Goal: Task Accomplishment & Management: Manage account settings

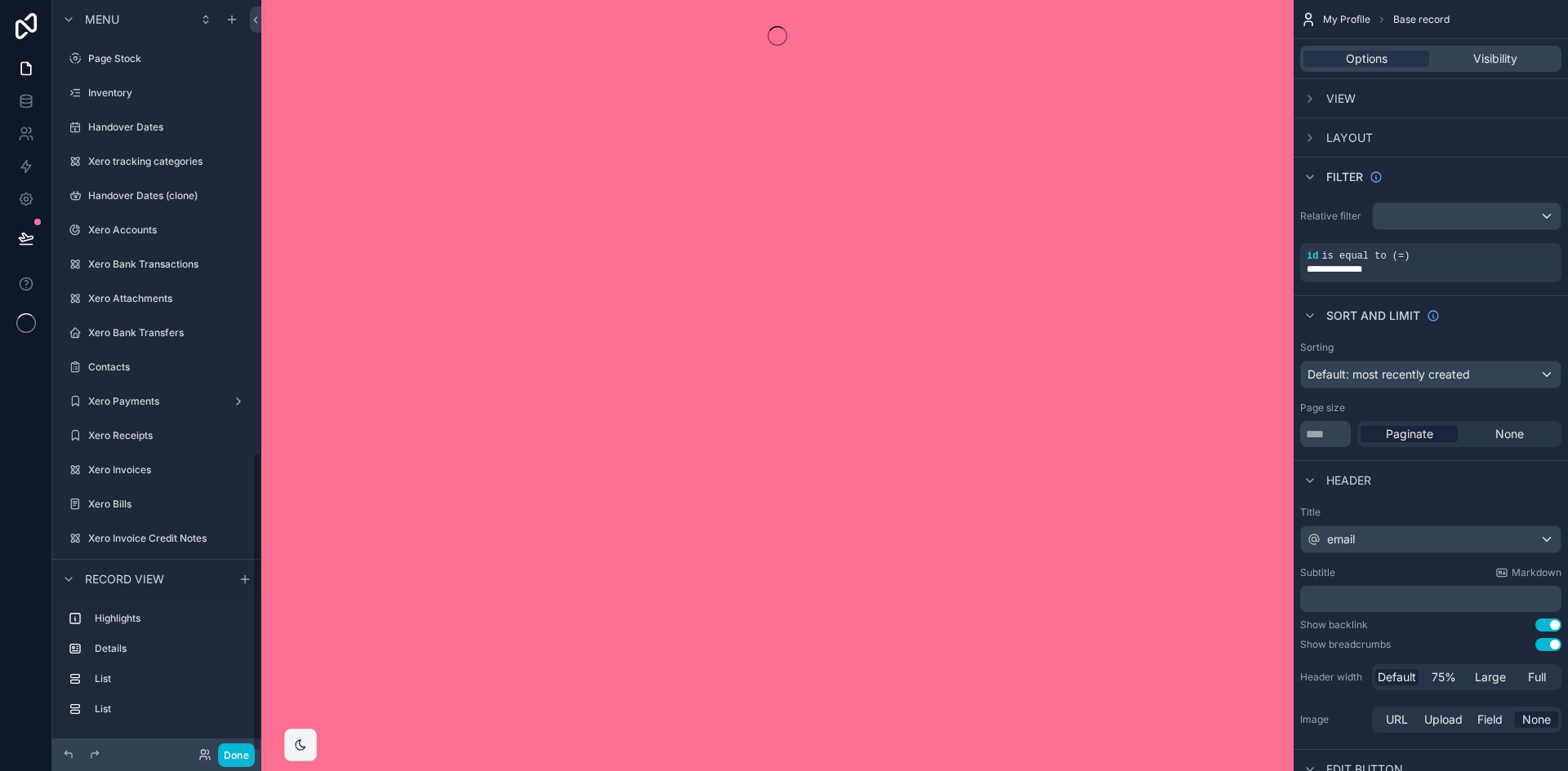
scroll to position [1137, 0]
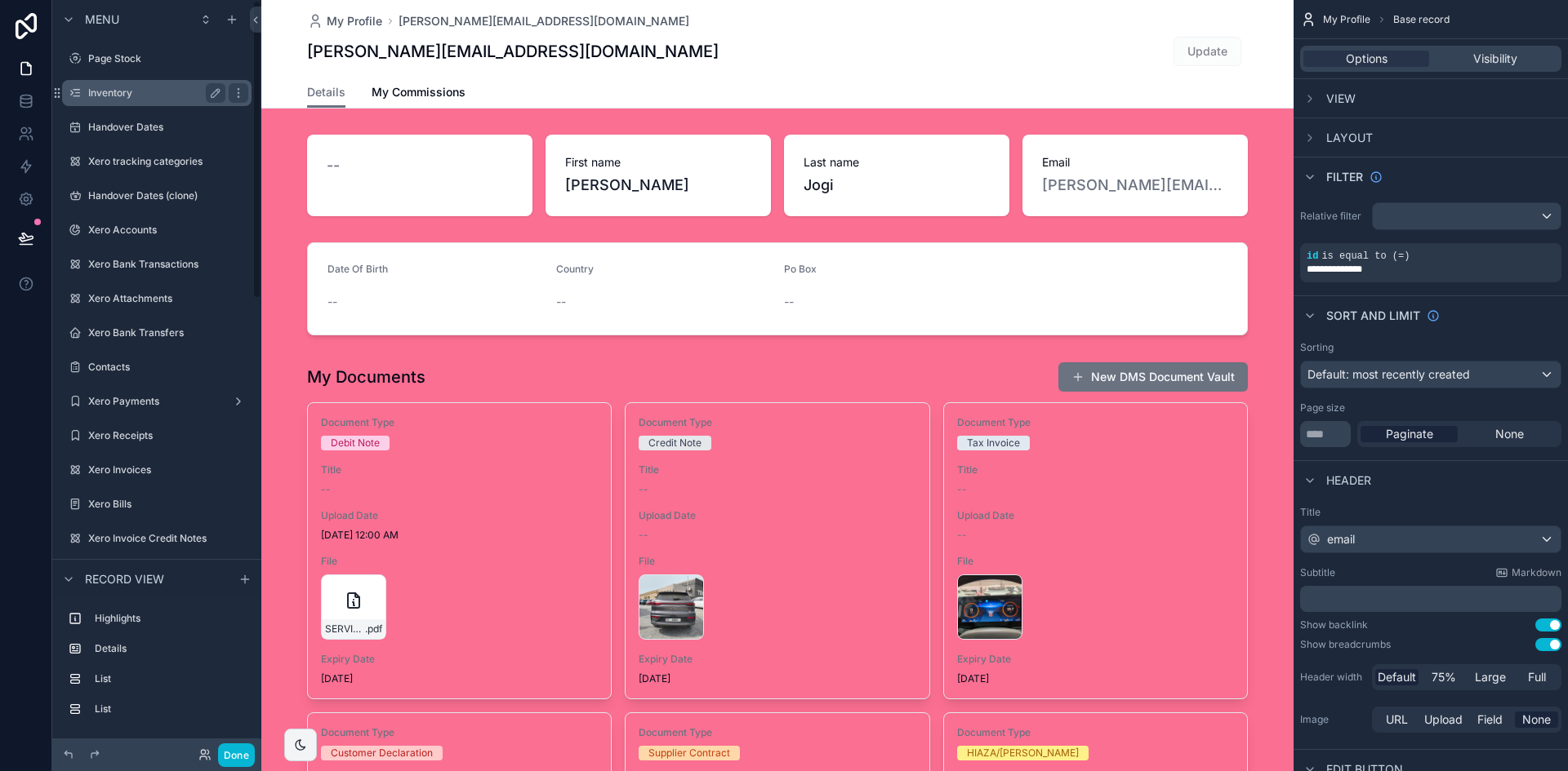
click at [156, 99] on label "Inventory" at bounding box center [154, 93] width 130 height 13
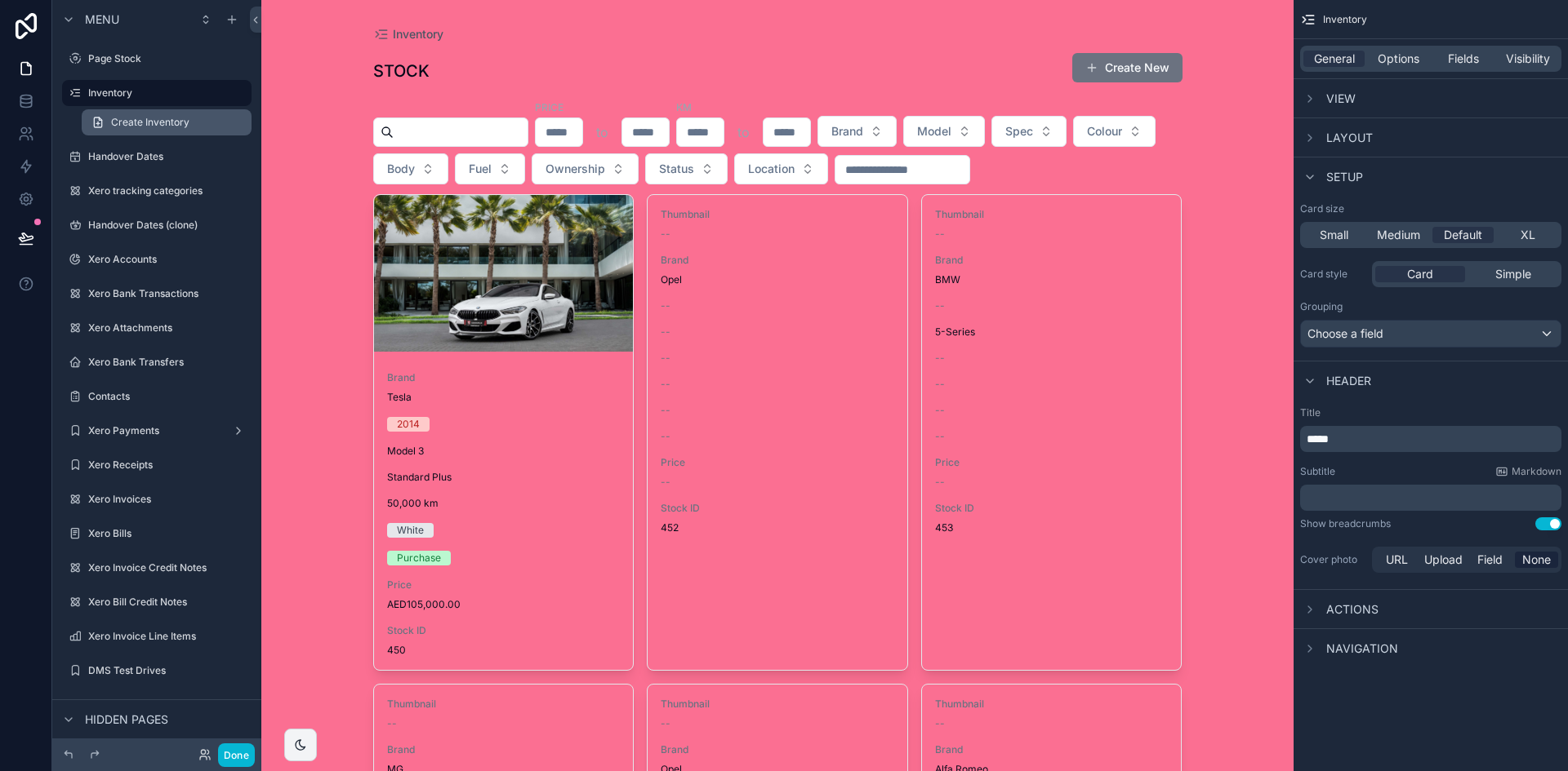
click at [139, 133] on link "Create Inventory" at bounding box center [167, 123] width 170 height 26
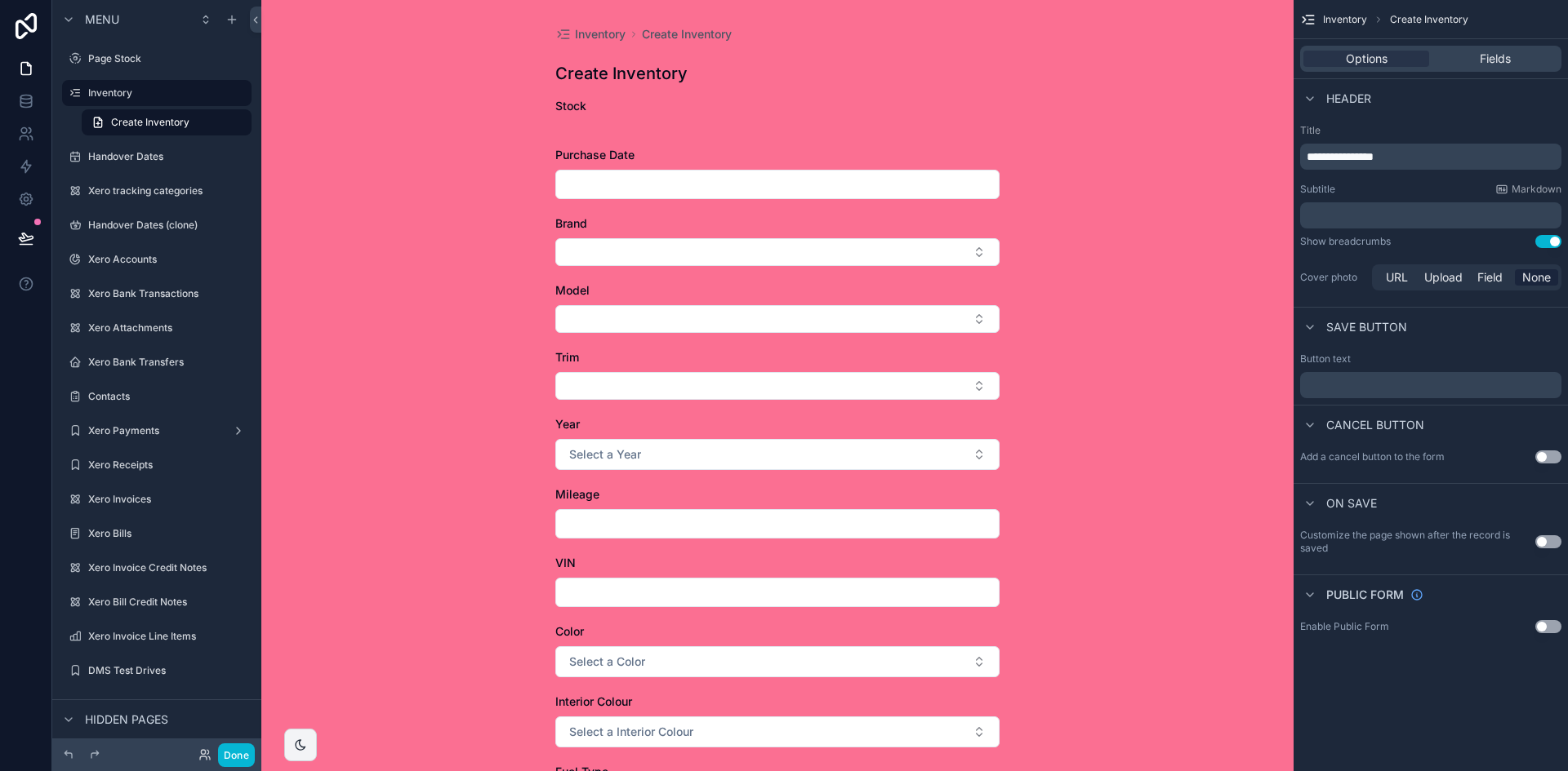
click at [124, 107] on div "Inventory Create Inventory" at bounding box center [156, 107] width 209 height 59
click at [124, 101] on div "Inventory" at bounding box center [156, 93] width 137 height 20
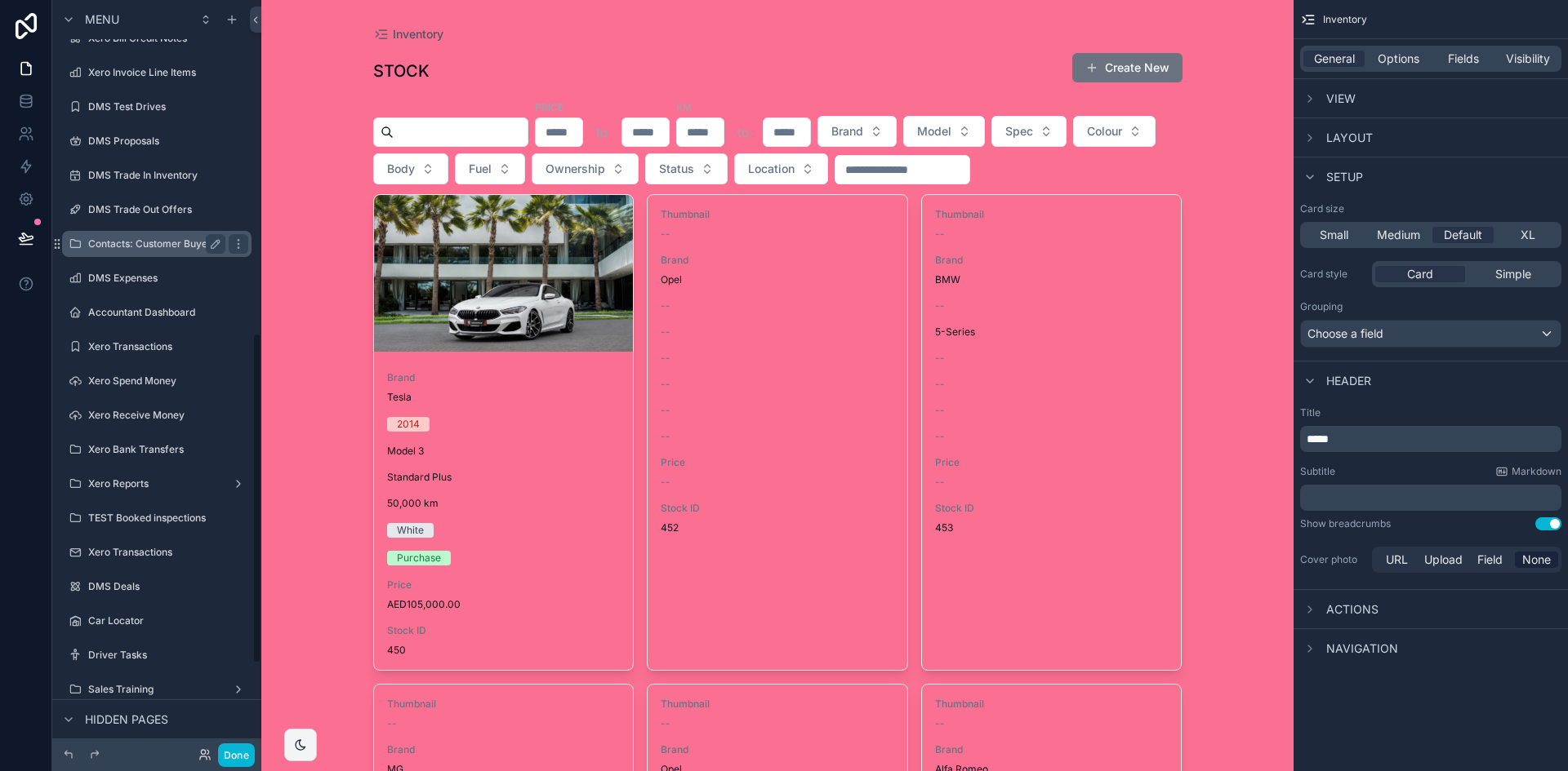
scroll to position [958, 0]
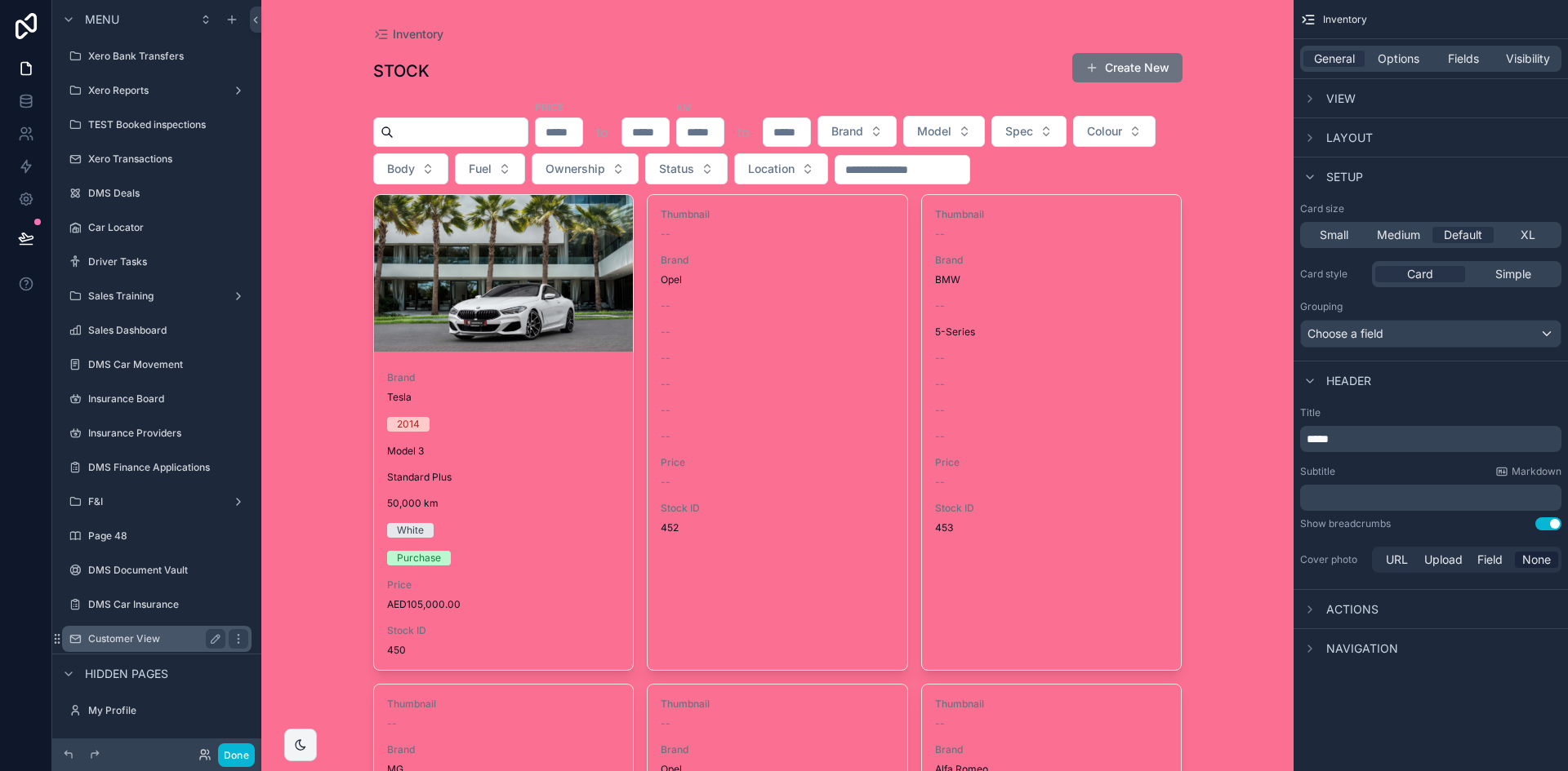
click at [114, 645] on div "Customer View" at bounding box center [156, 639] width 137 height 20
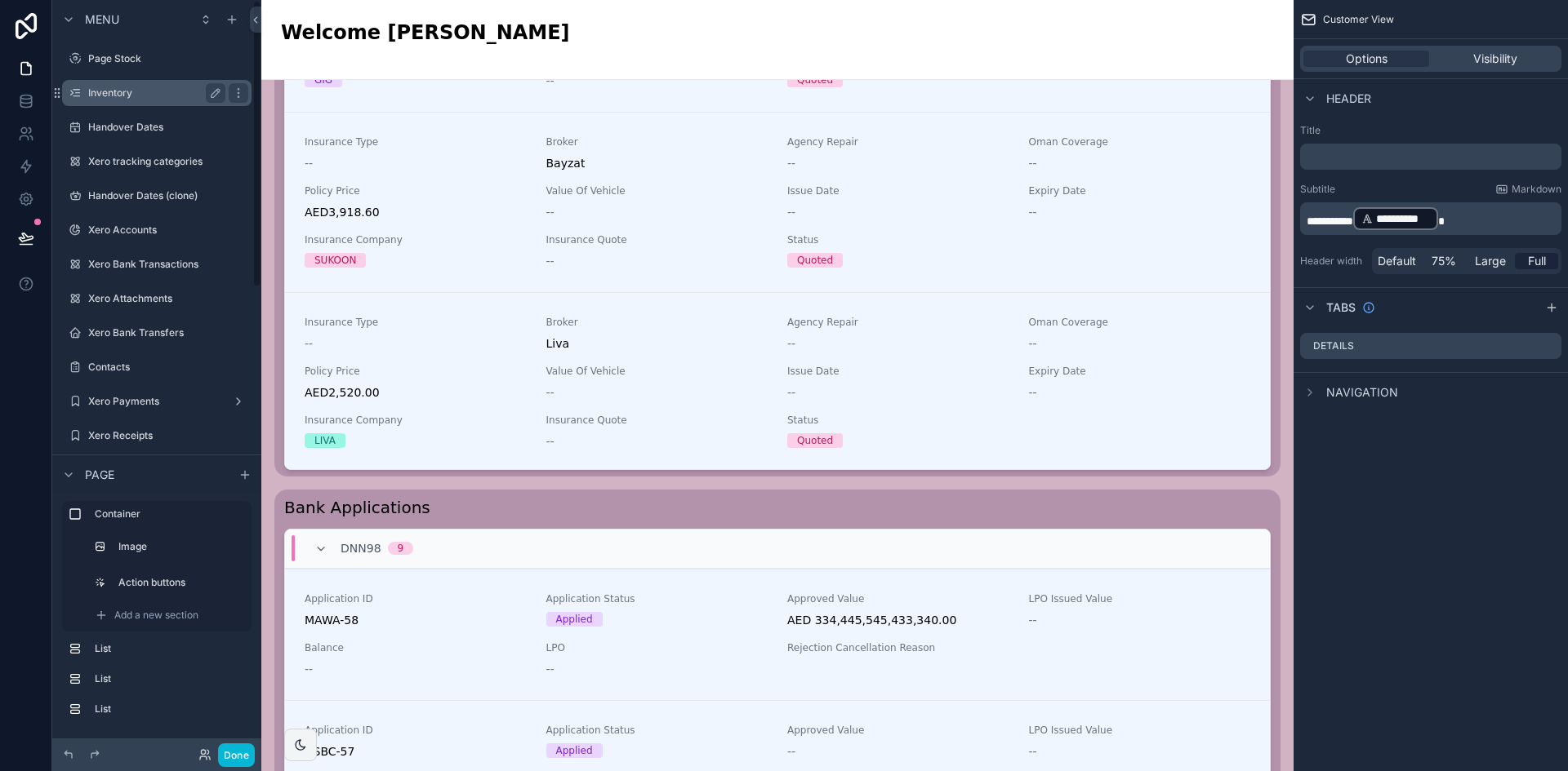
click at [137, 87] on label "Inventory" at bounding box center [154, 93] width 130 height 13
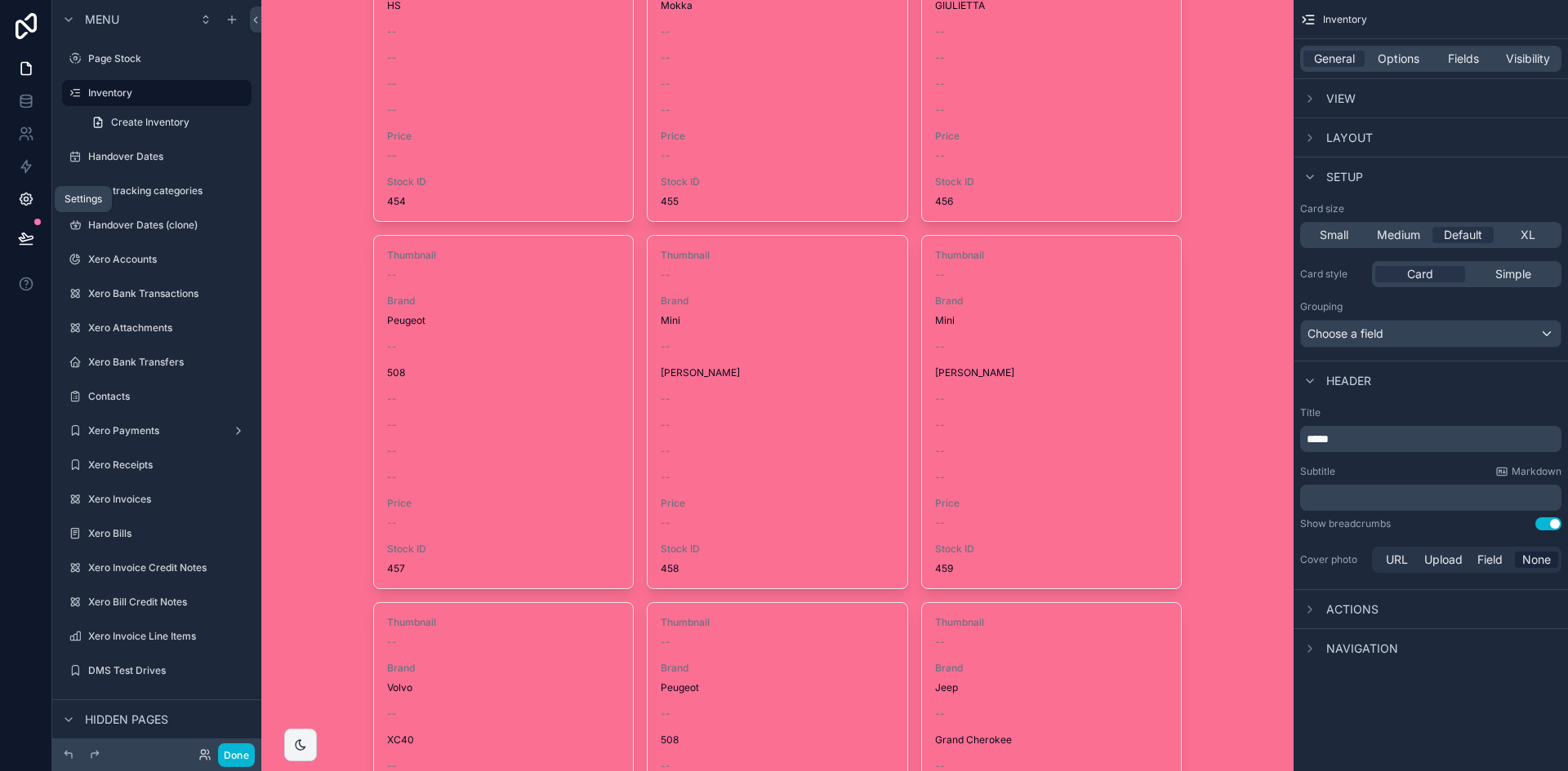
click at [33, 200] on icon at bounding box center [26, 199] width 17 height 17
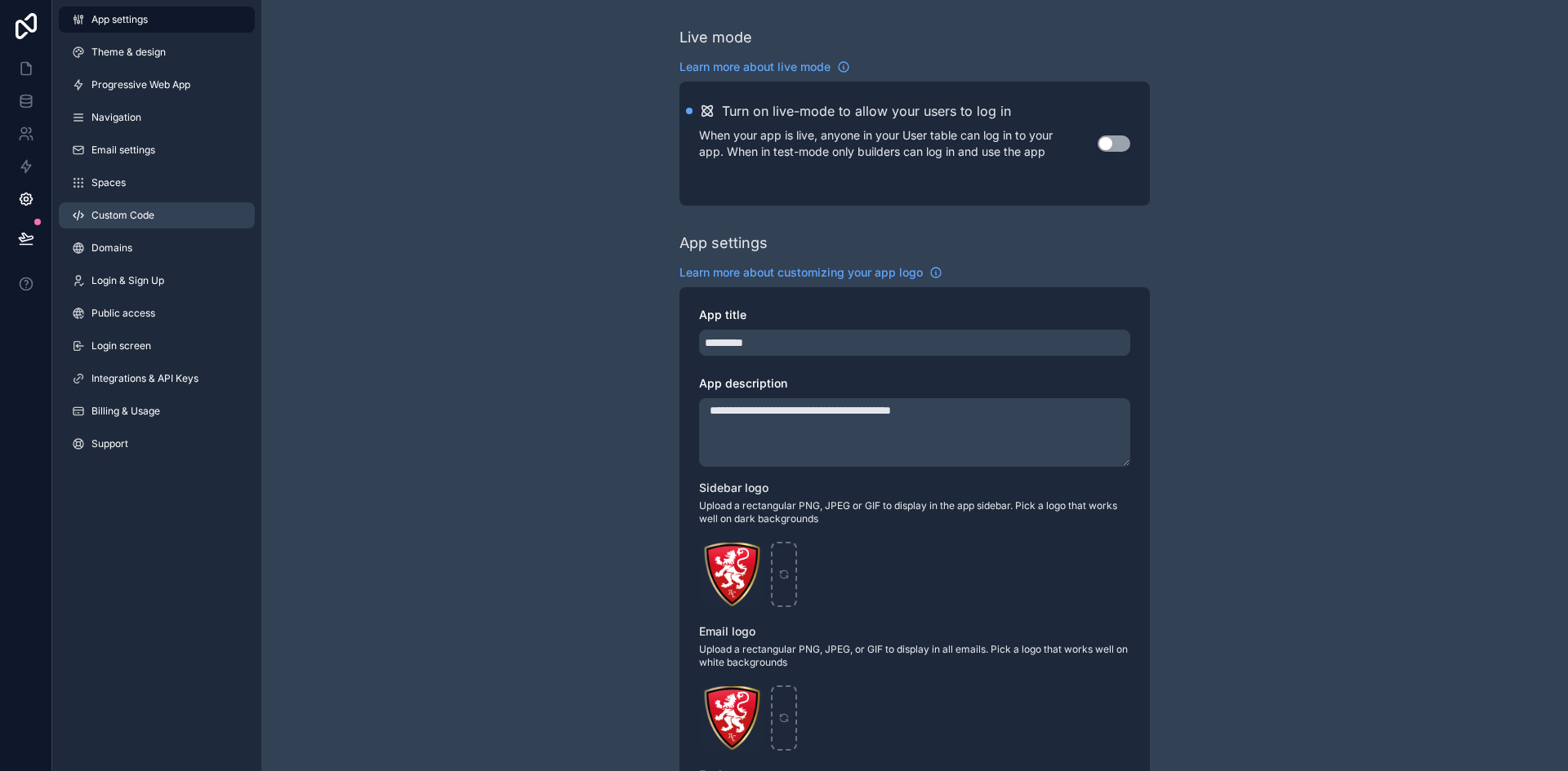
click at [157, 210] on link "Custom Code" at bounding box center [156, 216] width 196 height 26
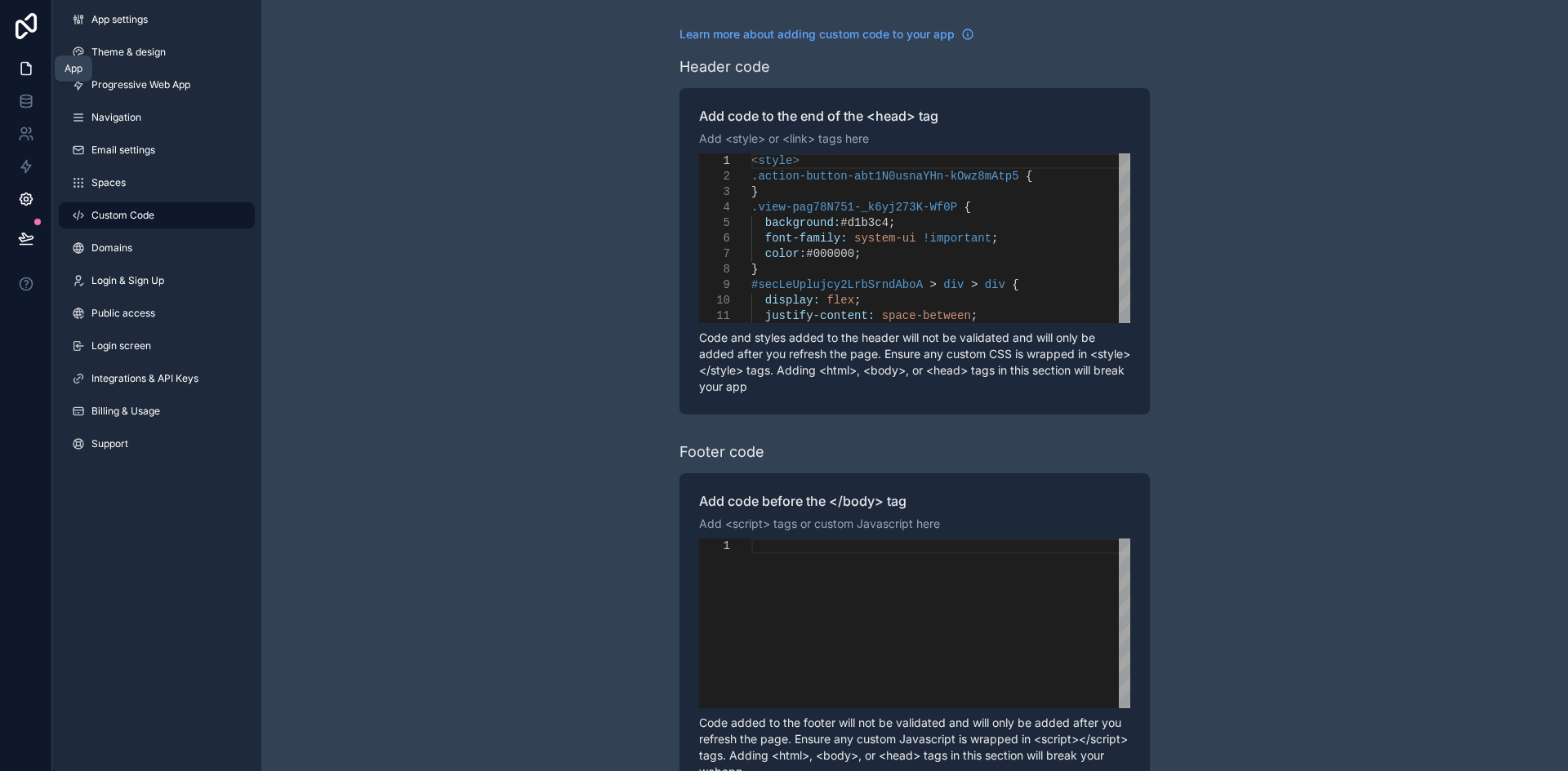
click at [27, 74] on icon at bounding box center [26, 69] width 10 height 12
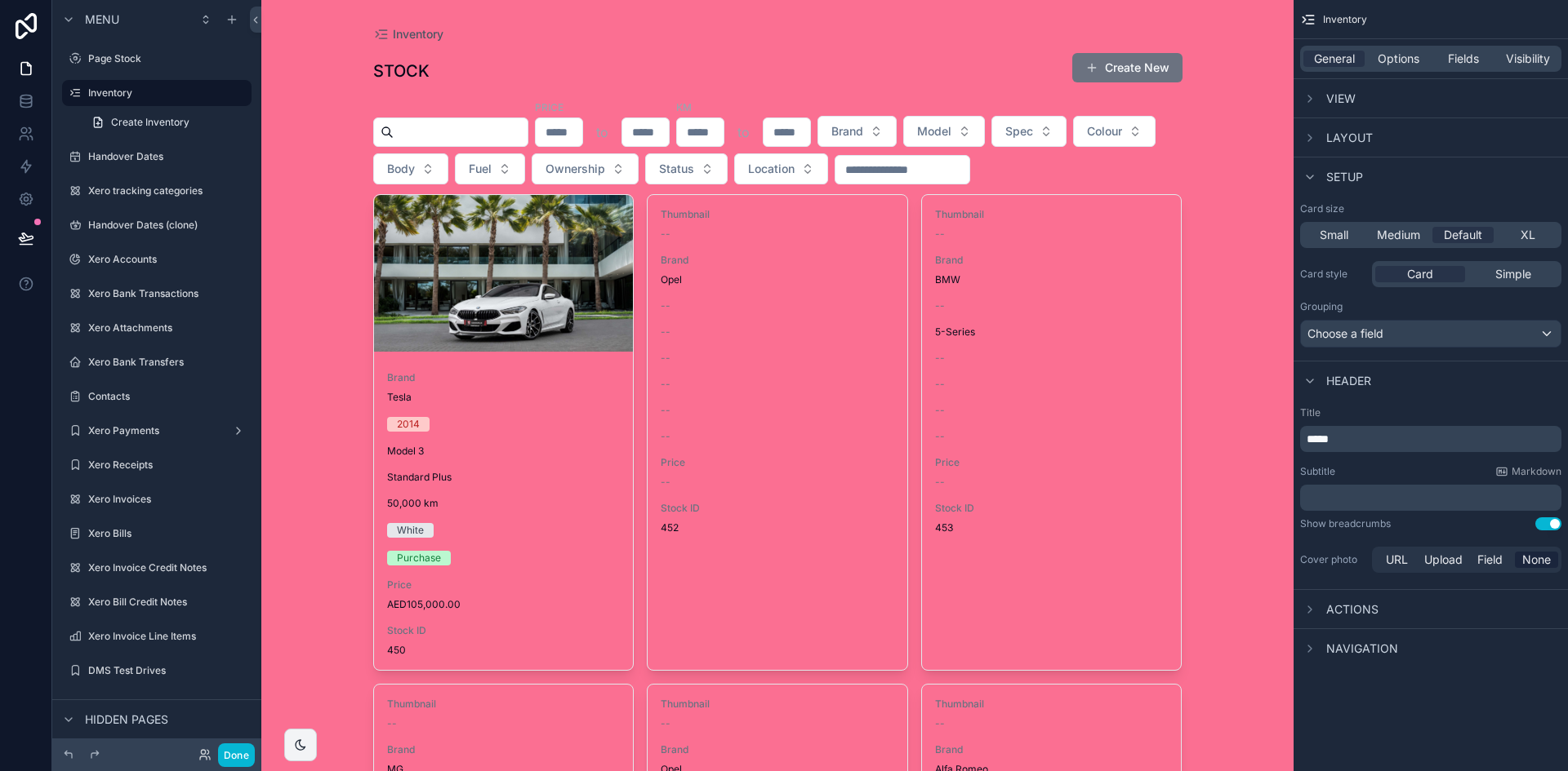
click at [504, 486] on div "Brand Tesla 2014 Model 3 Standard Plus 50,000 [PERSON_NAME] Purchase Price AED1…" at bounding box center [503, 513] width 260 height 312
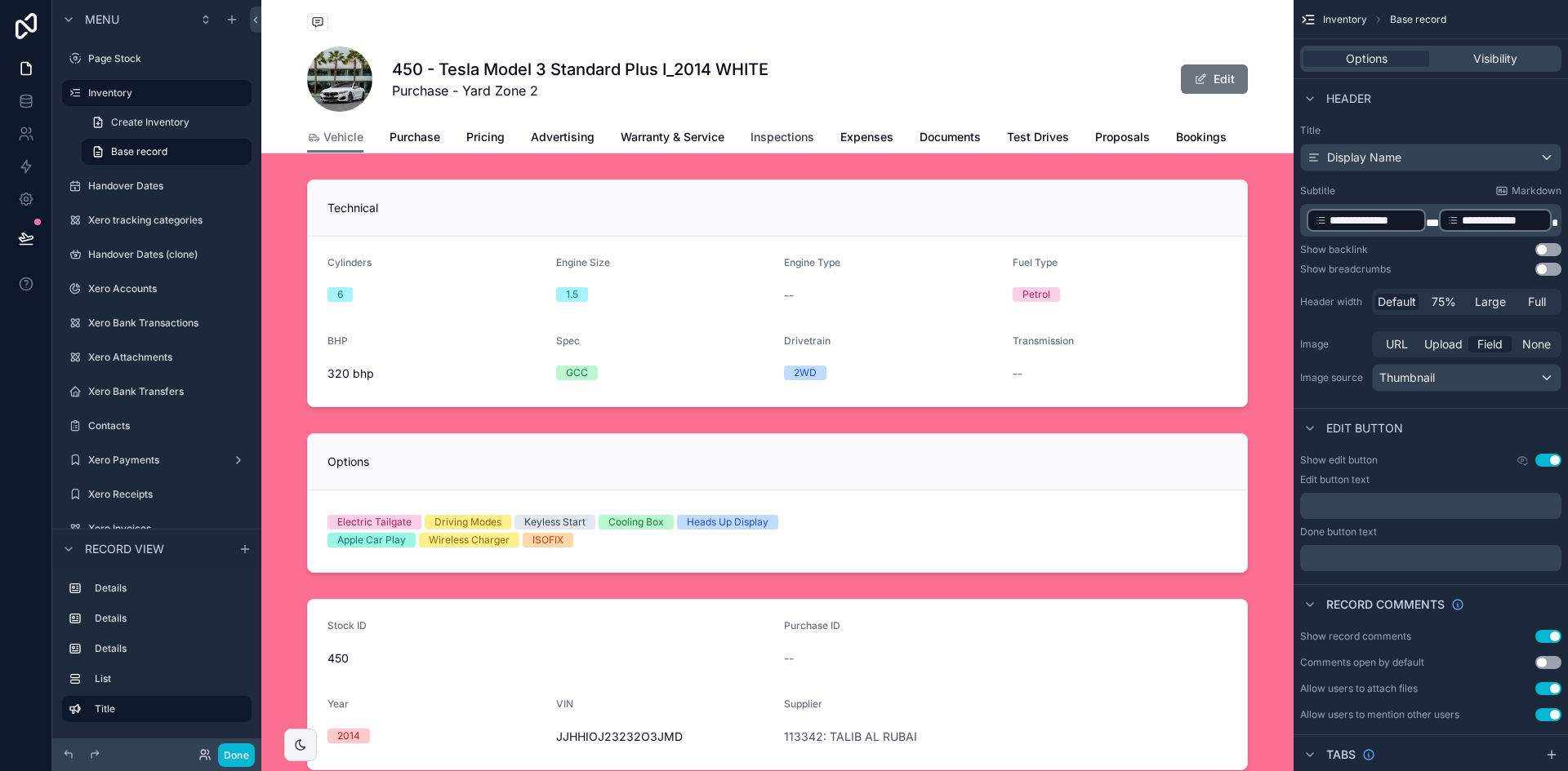
click at [789, 138] on span "Inspections" at bounding box center [783, 138] width 63 height 17
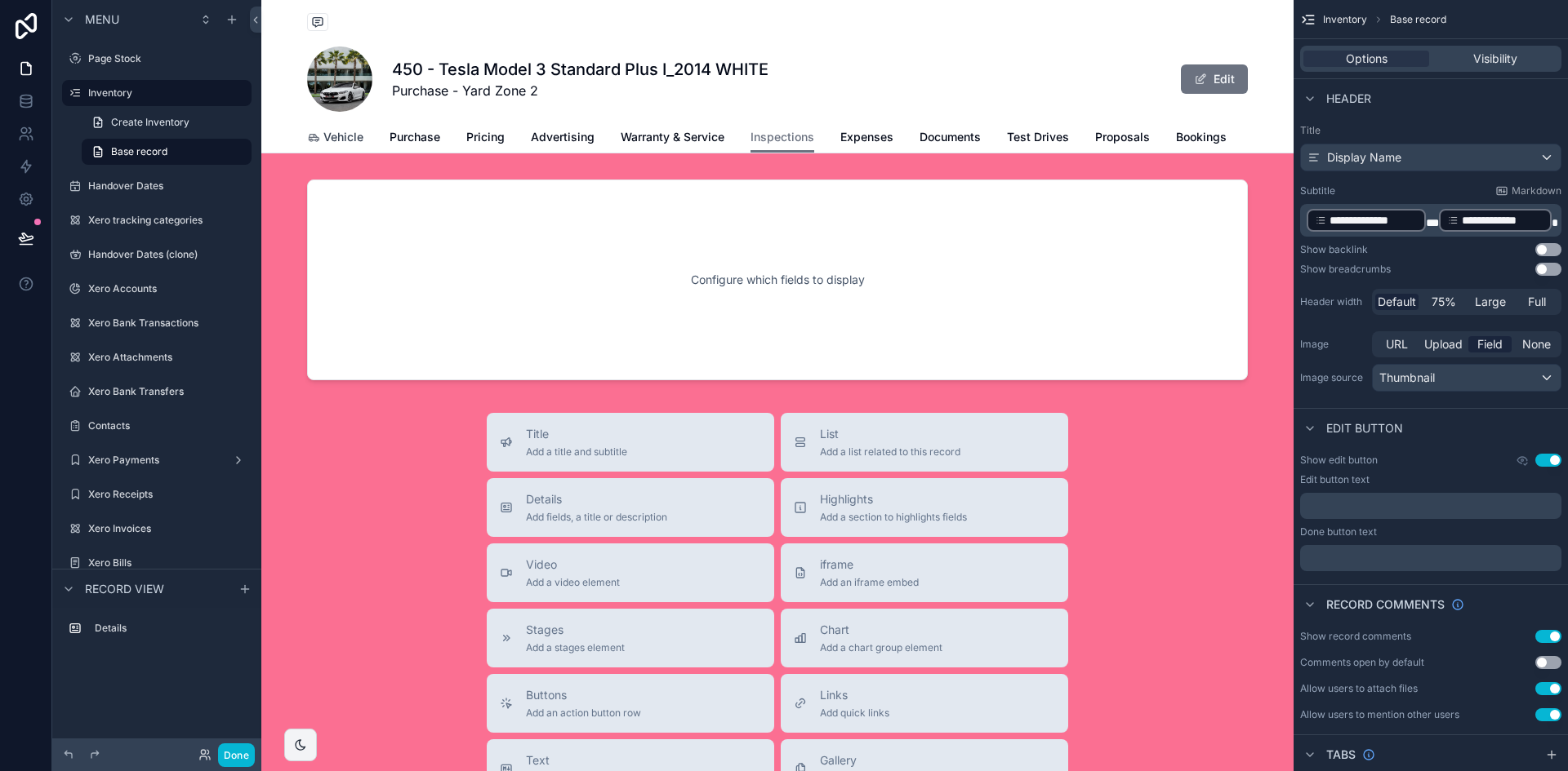
click at [344, 136] on span "Vehicle" at bounding box center [343, 138] width 40 height 17
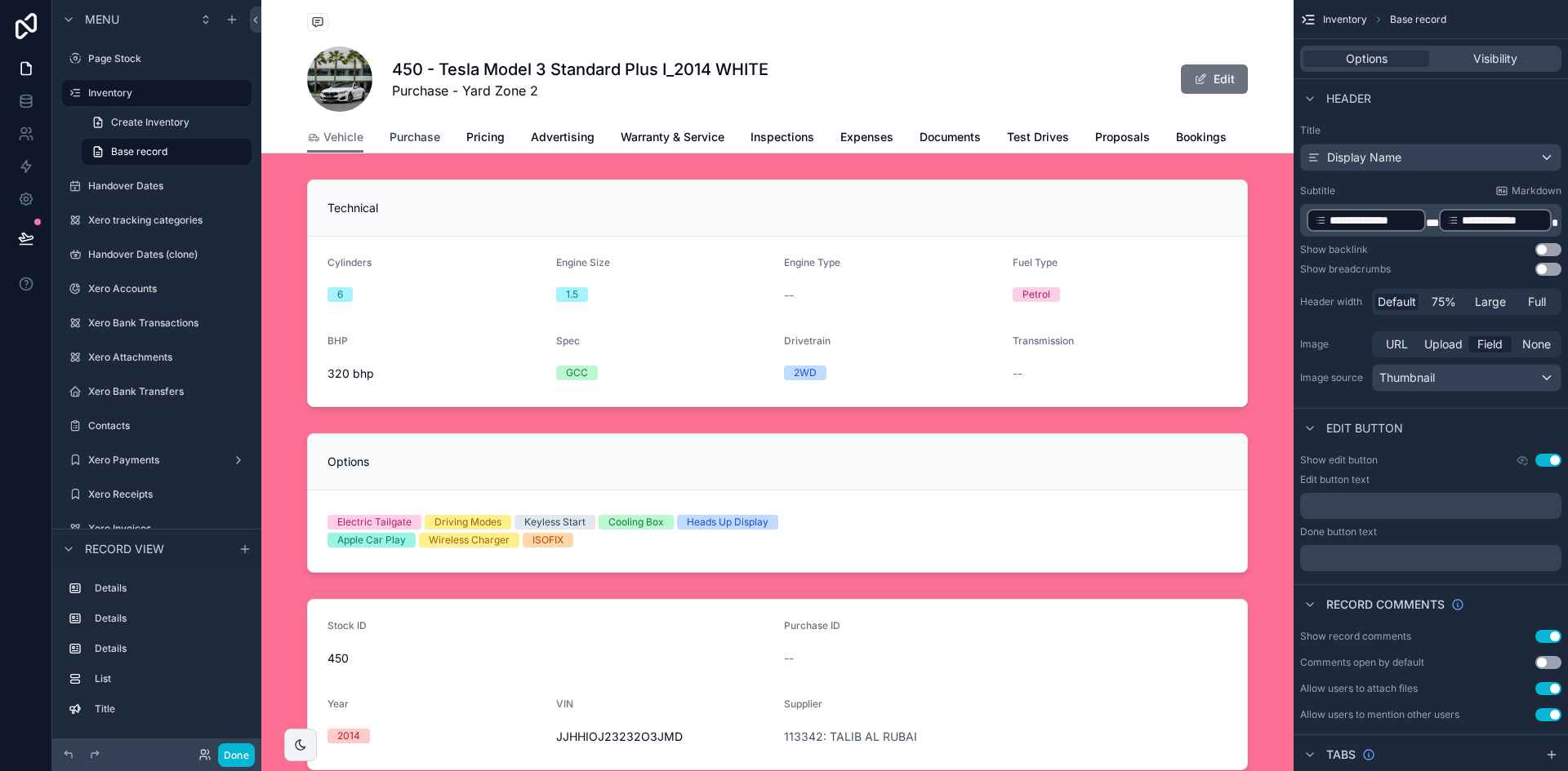
click at [394, 137] on span "Purchase" at bounding box center [415, 138] width 50 height 17
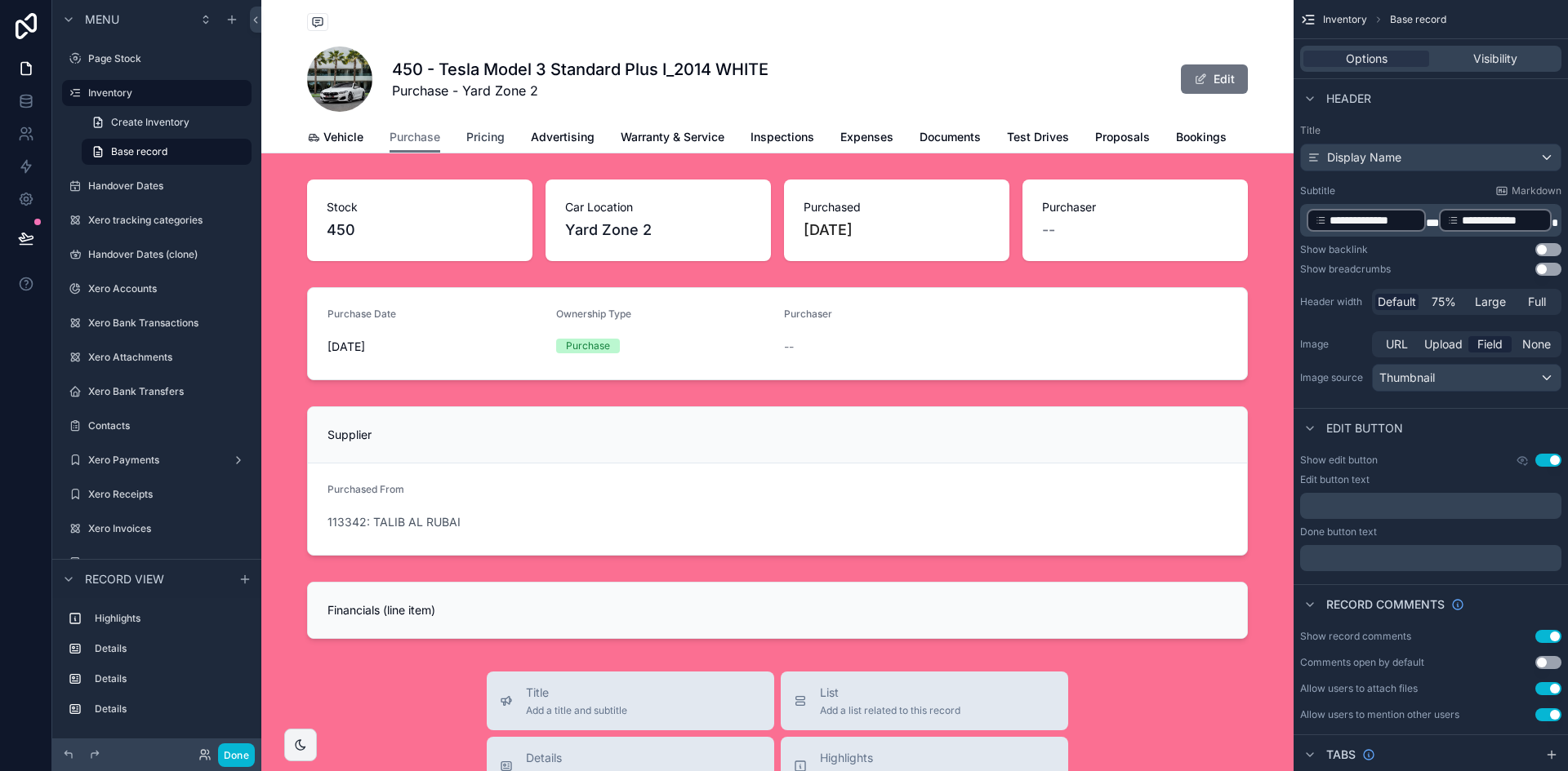
click at [474, 143] on span "Pricing" at bounding box center [485, 138] width 38 height 17
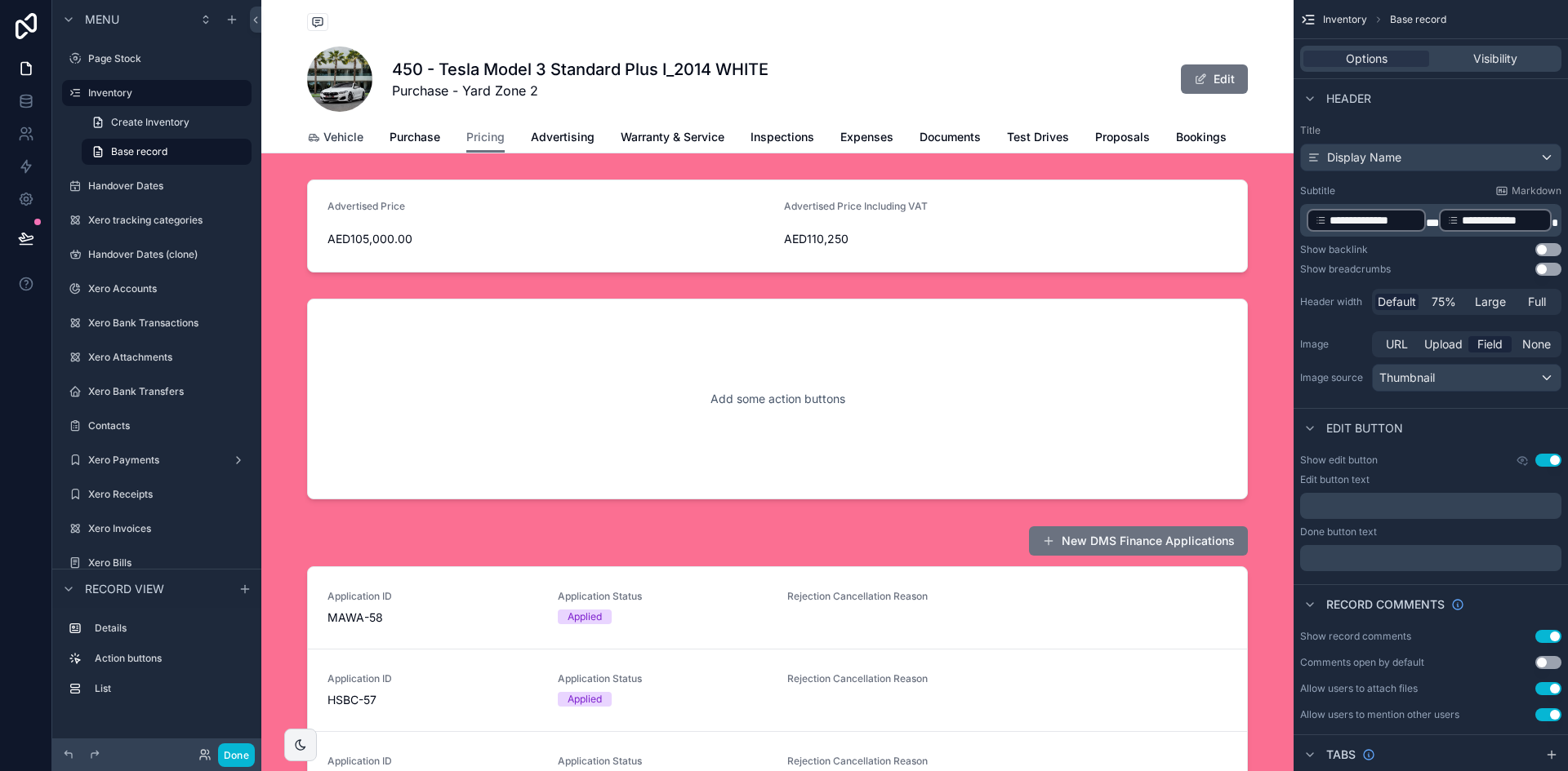
click at [334, 142] on span "Vehicle" at bounding box center [343, 138] width 40 height 17
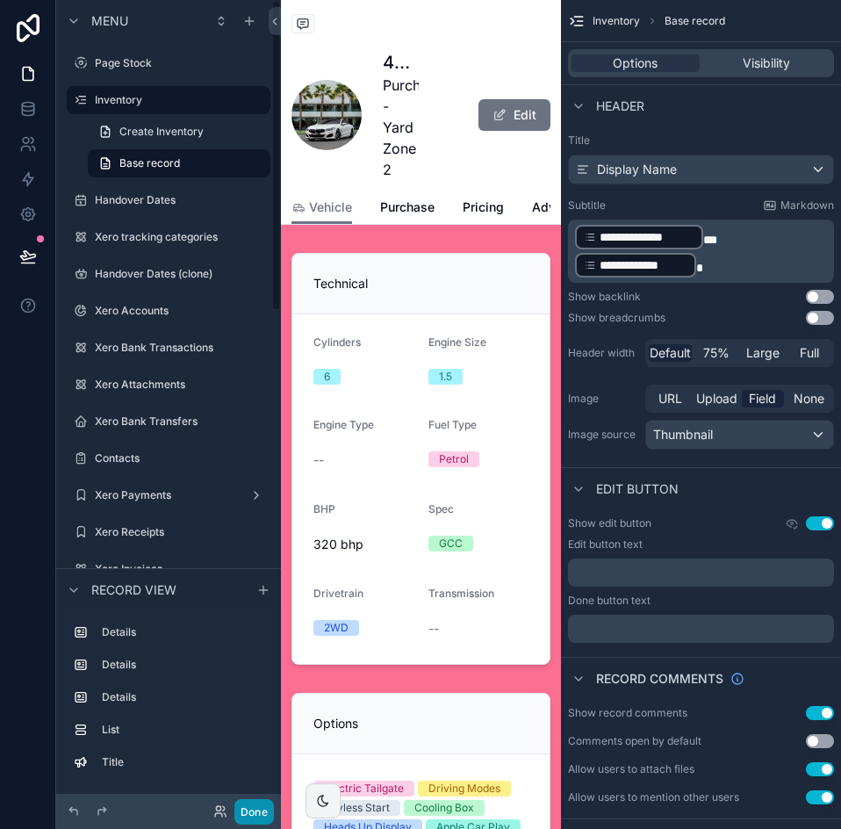
click at [248, 805] on button "Done" at bounding box center [253, 811] width 39 height 25
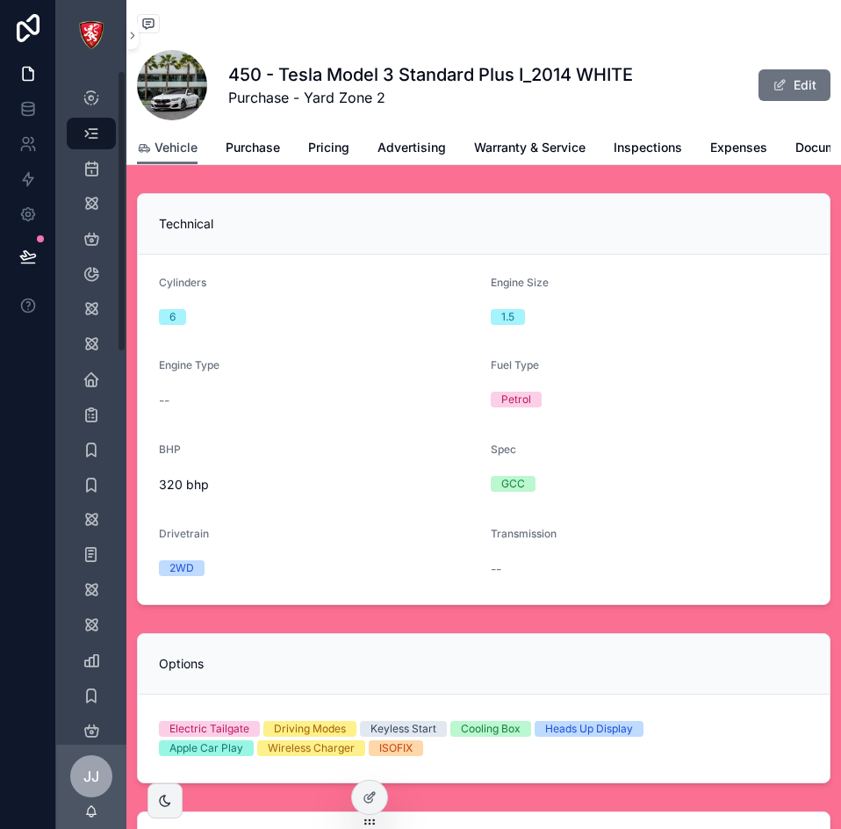
click at [180, 147] on span "Vehicle" at bounding box center [175, 148] width 43 height 18
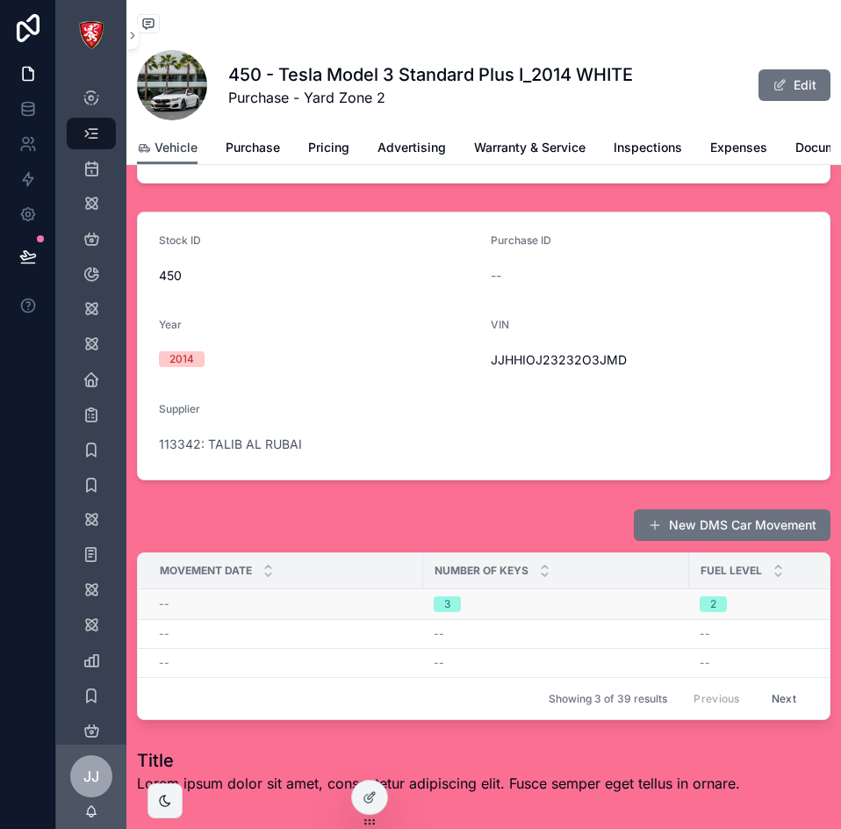
scroll to position [710, 0]
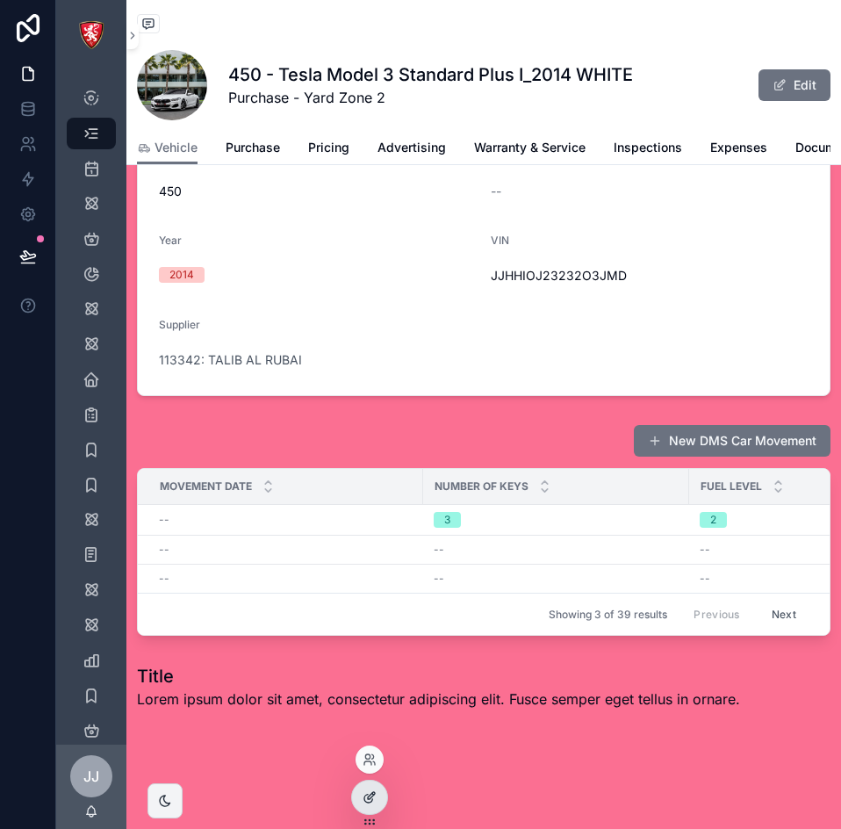
click at [368, 789] on div at bounding box center [369, 796] width 35 height 33
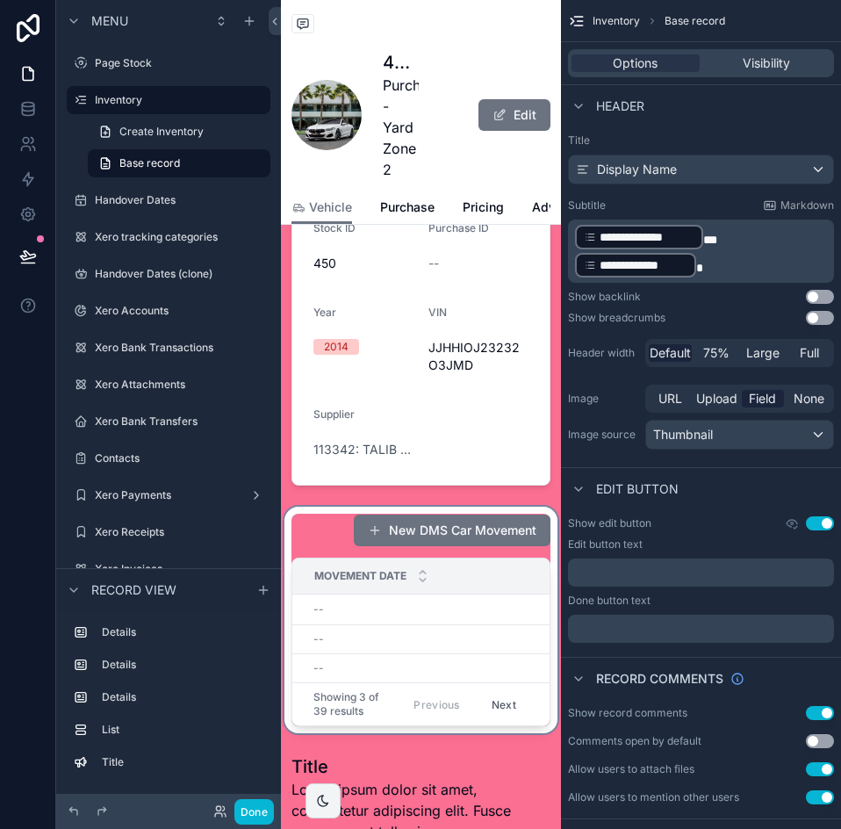
click at [481, 560] on div "scrollable content" at bounding box center [421, 619] width 280 height 226
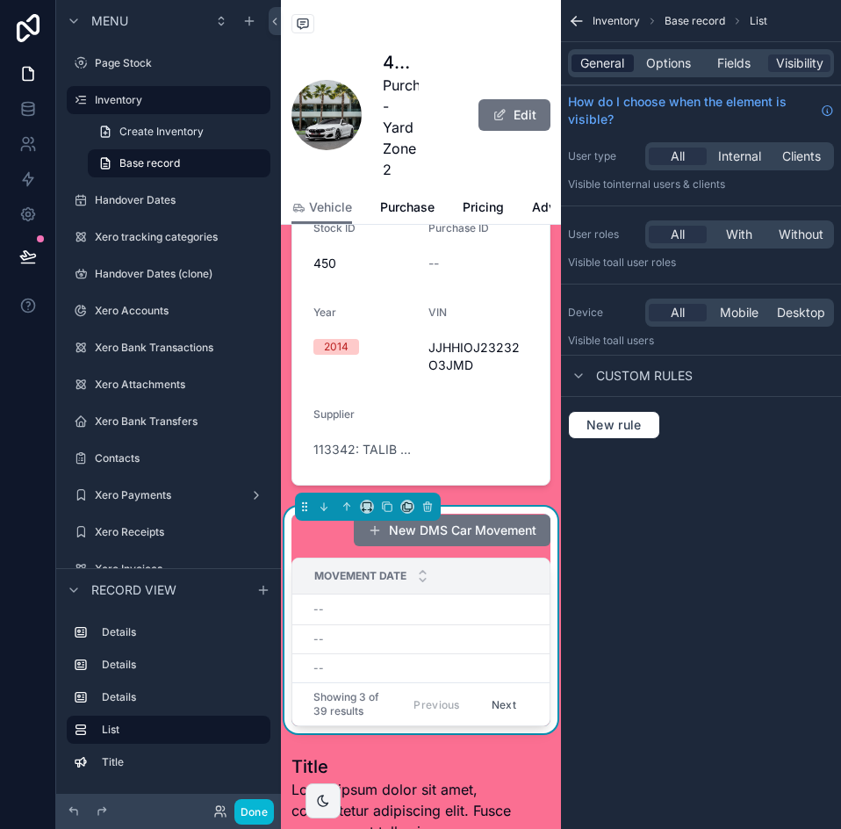
click at [617, 59] on span "General" at bounding box center [602, 63] width 44 height 18
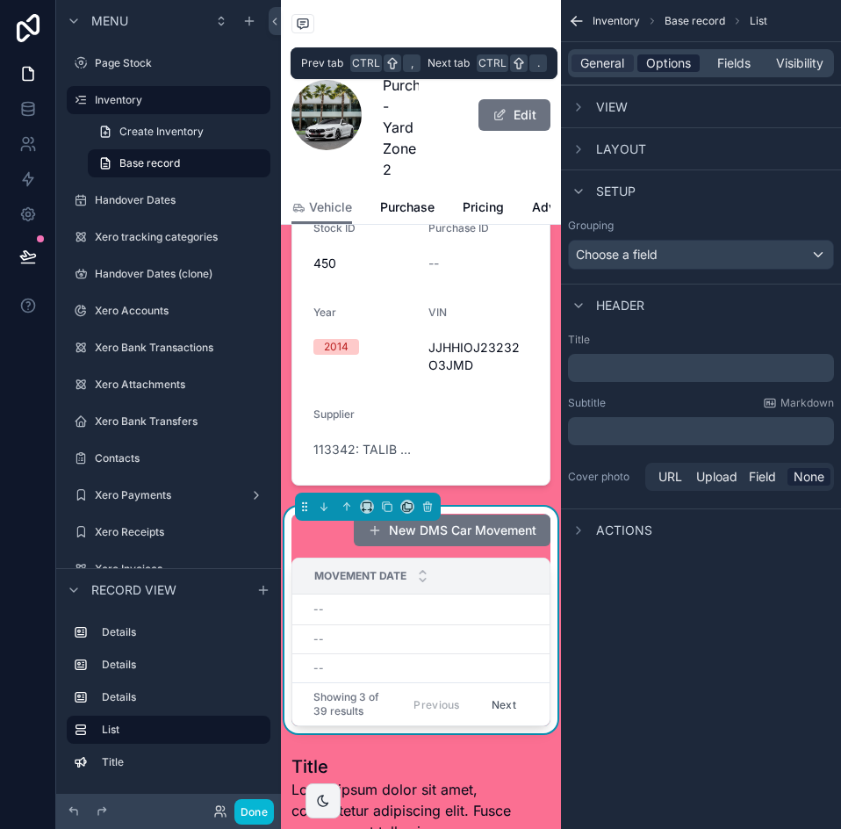
click at [660, 64] on span "Options" at bounding box center [668, 63] width 45 height 18
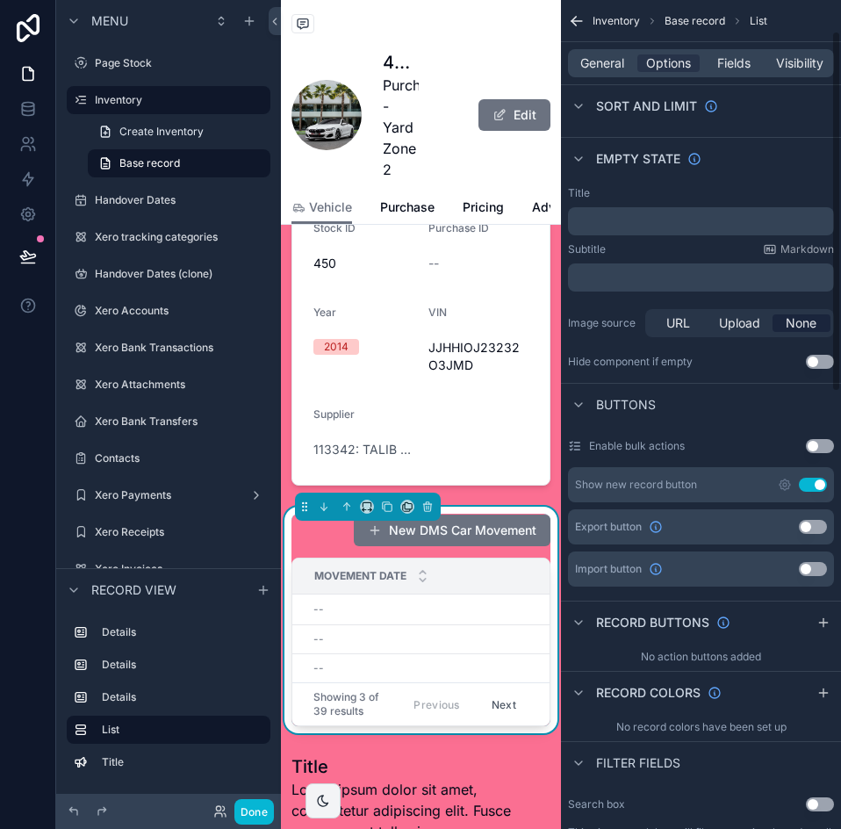
scroll to position [351, 0]
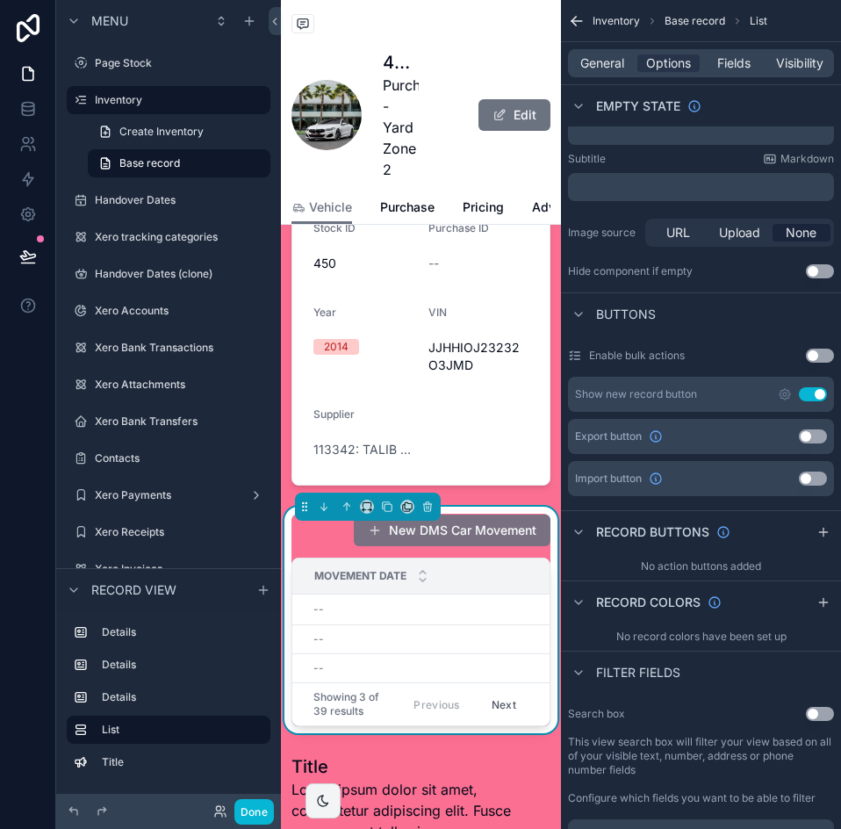
click at [484, 546] on button "New DMS Car Movement" at bounding box center [452, 530] width 197 height 32
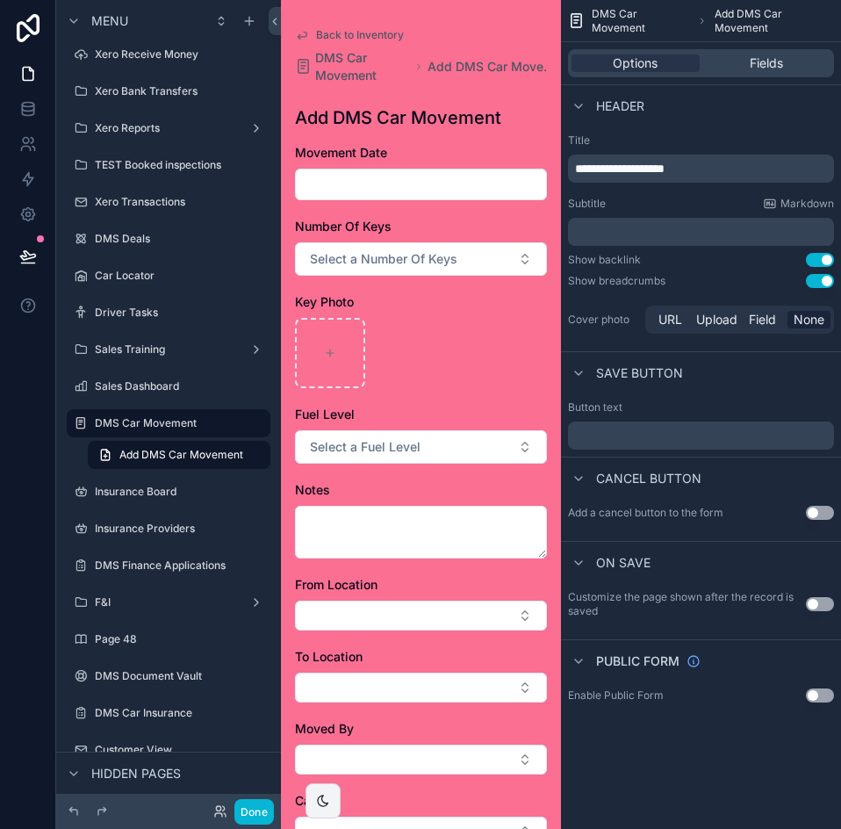
click at [306, 30] on icon "scrollable content" at bounding box center [302, 35] width 14 height 14
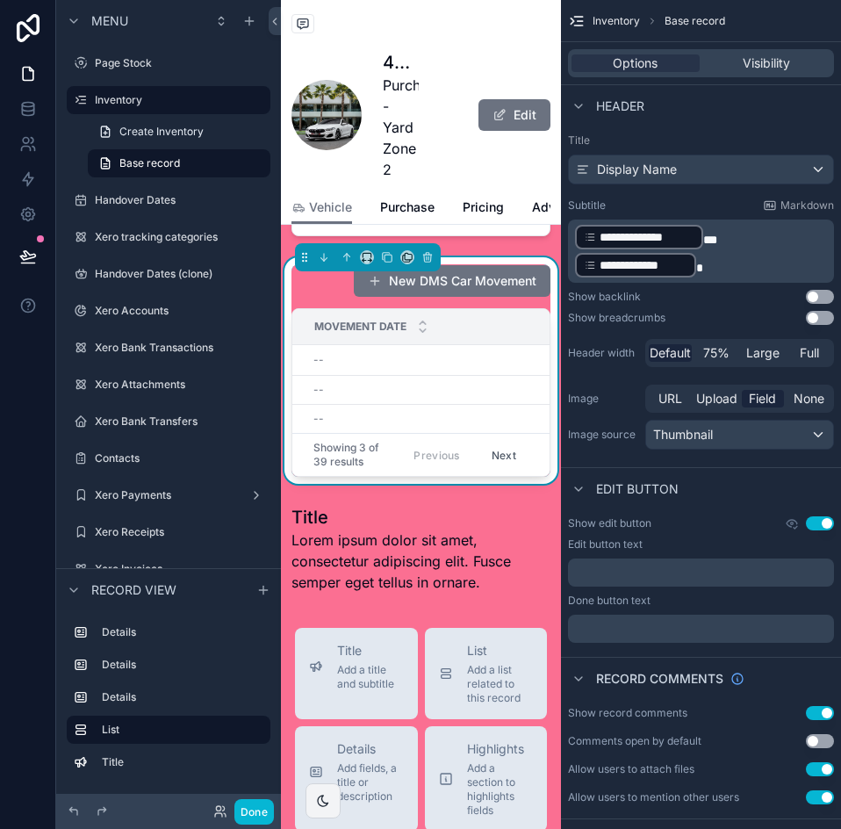
scroll to position [965, 0]
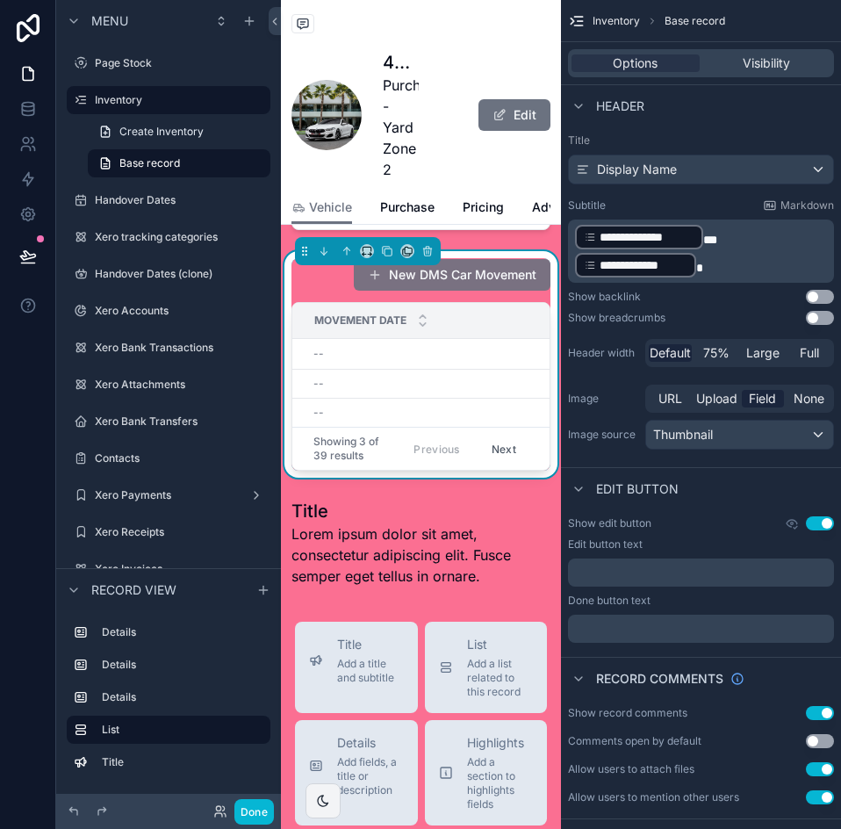
click at [448, 291] on button "New DMS Car Movement" at bounding box center [452, 275] width 197 height 32
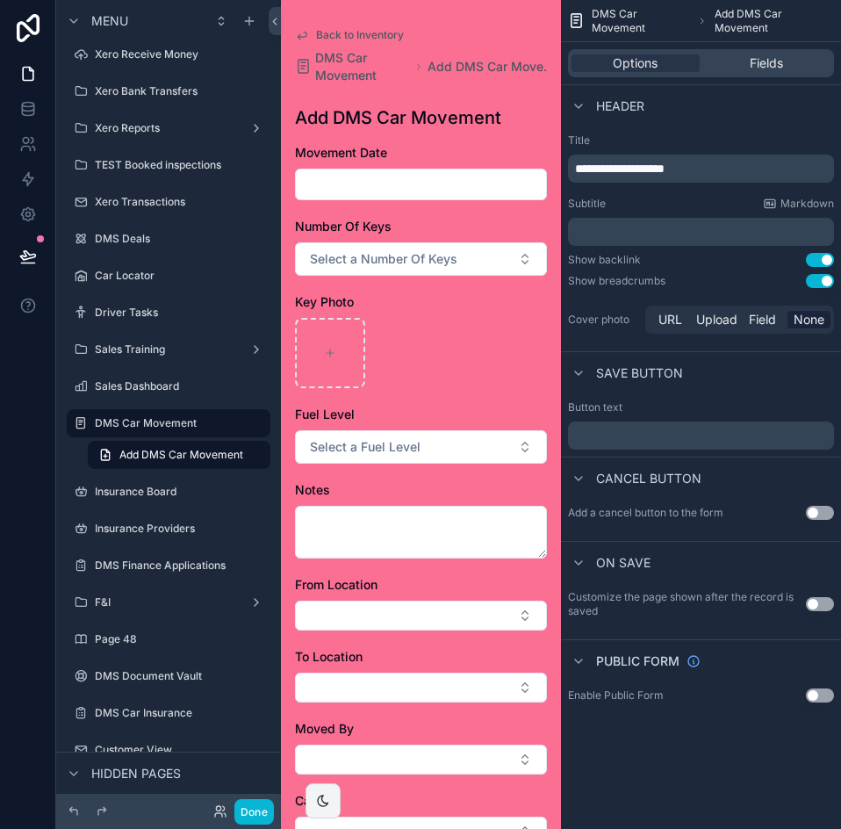
click at [336, 30] on span "Back to Inventory" at bounding box center [360, 35] width 88 height 14
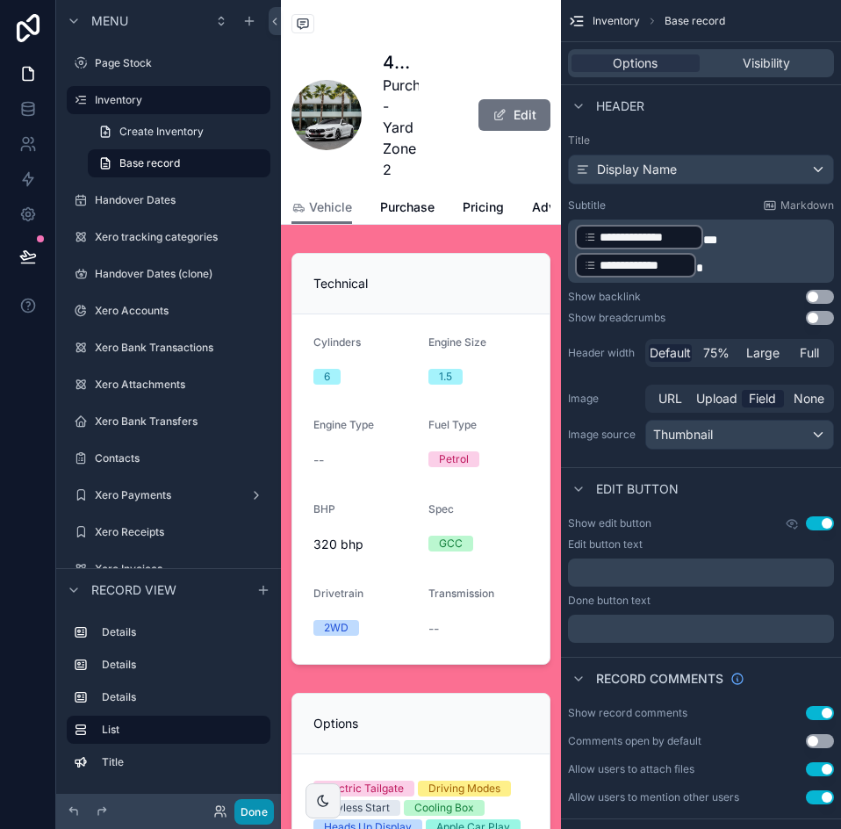
click at [268, 811] on button "Done" at bounding box center [253, 811] width 39 height 25
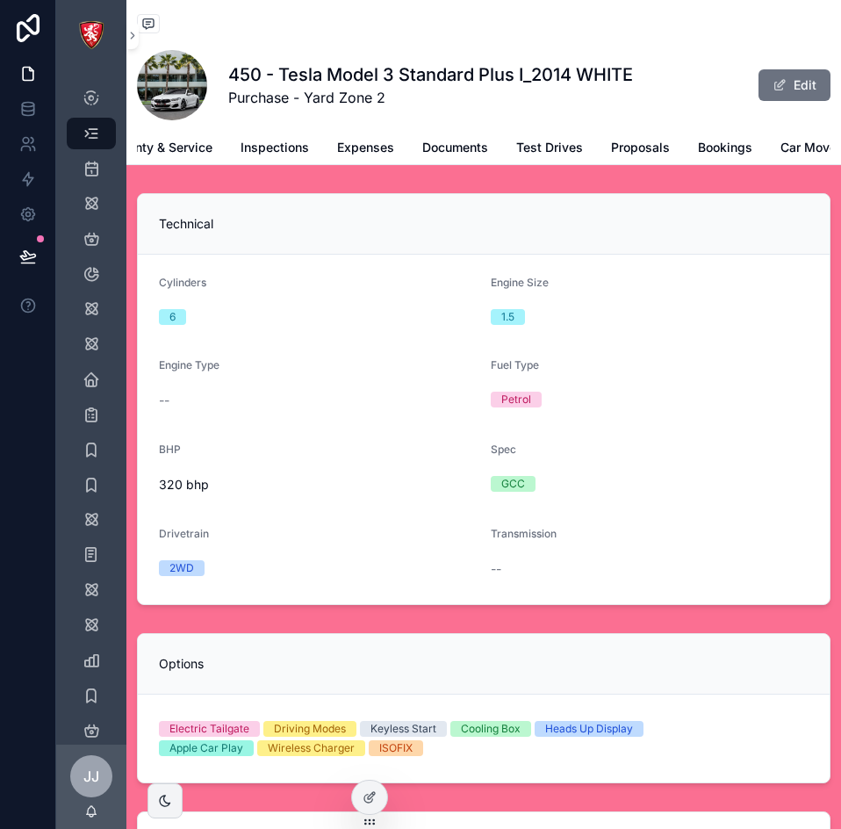
scroll to position [0, 393]
click at [611, 145] on span "Proposals" at bounding box center [634, 148] width 59 height 18
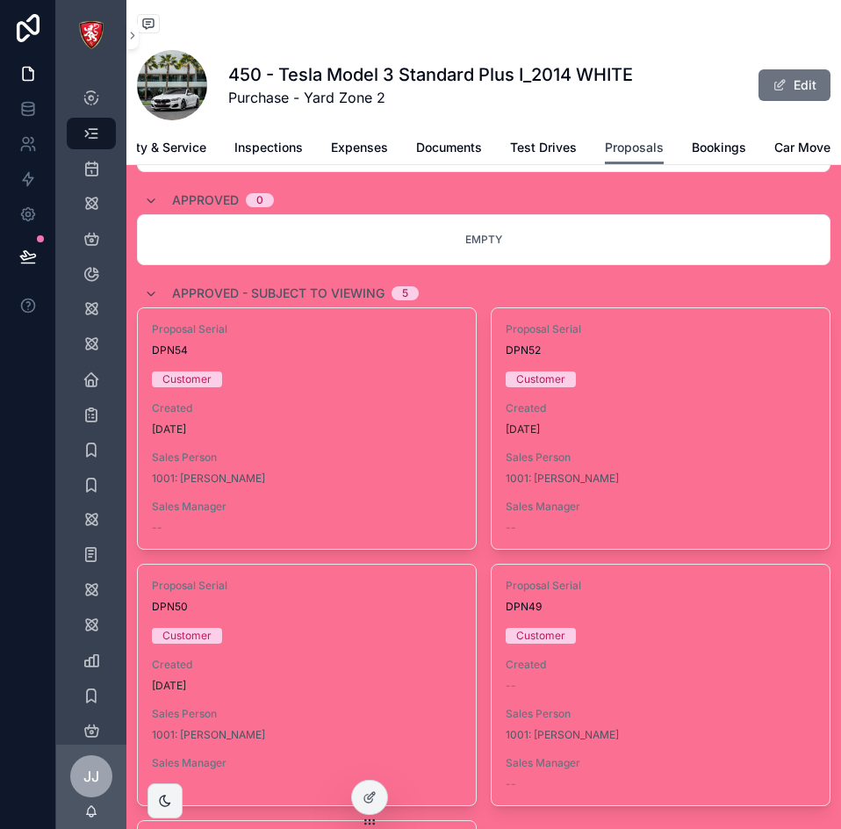
scroll to position [527, 0]
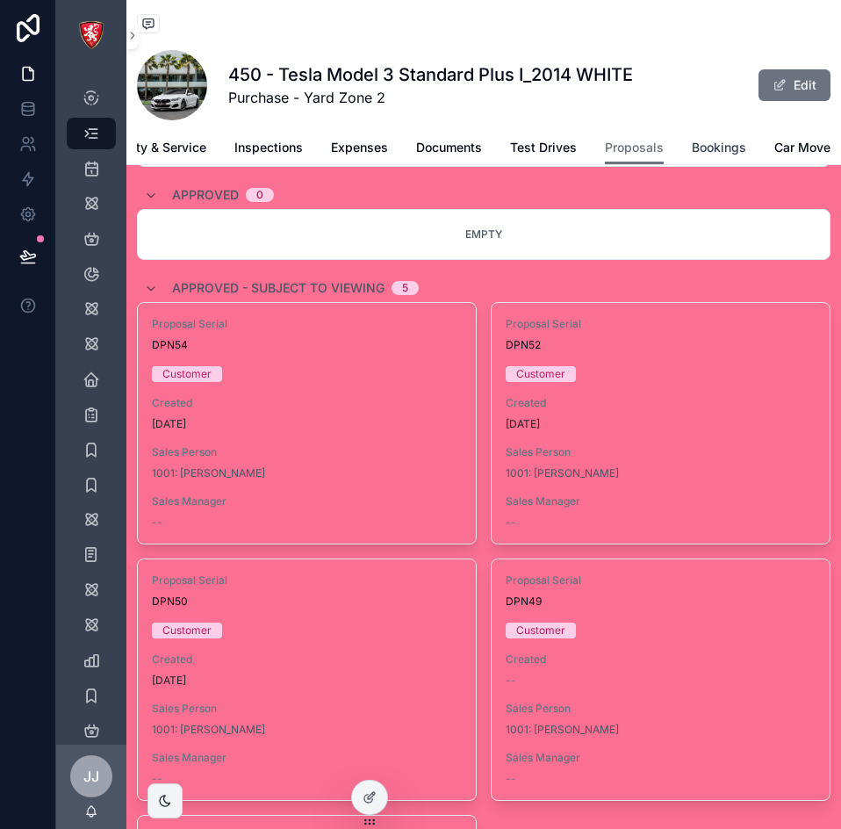
click at [692, 154] on span "Bookings" at bounding box center [719, 148] width 54 height 18
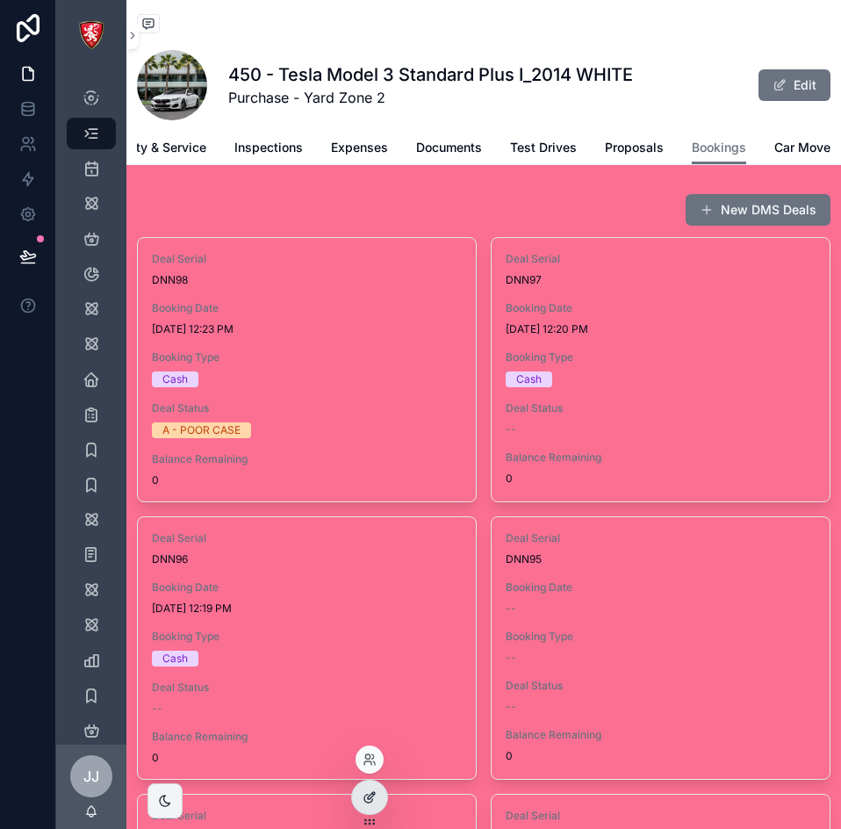
click at [370, 803] on icon at bounding box center [369, 797] width 14 height 14
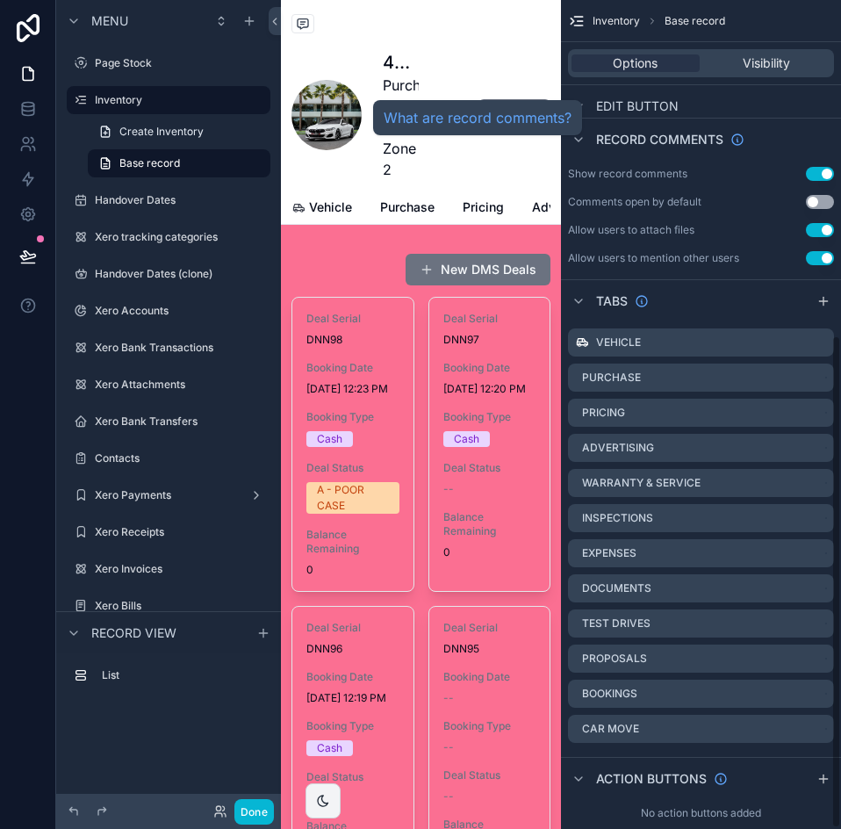
scroll to position [565, 0]
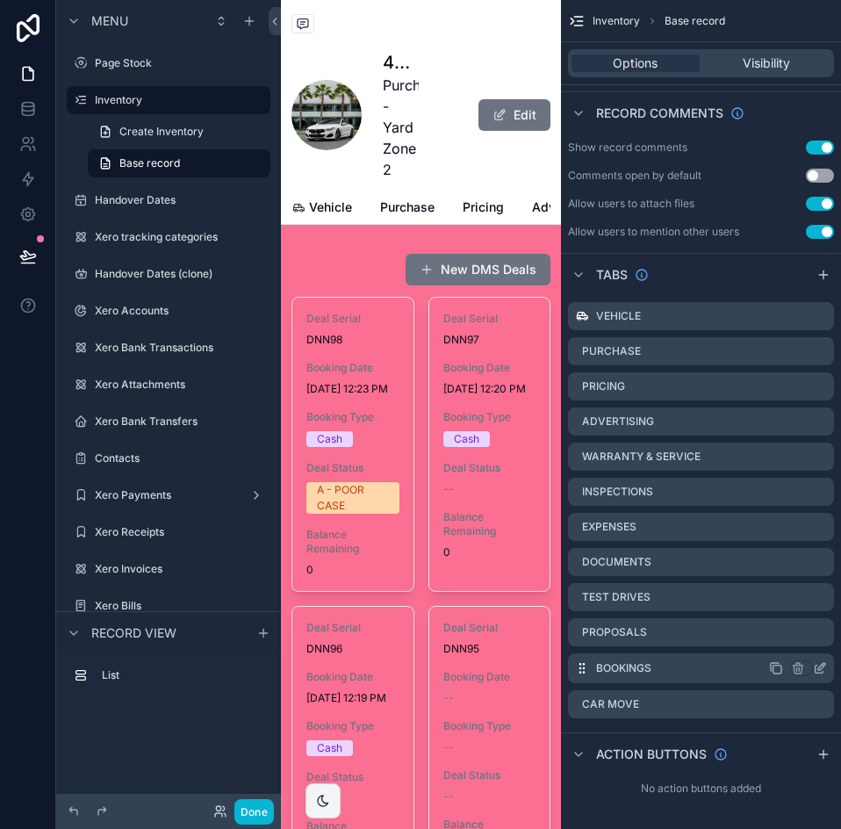
click at [822, 670] on icon "scrollable content" at bounding box center [820, 668] width 14 height 14
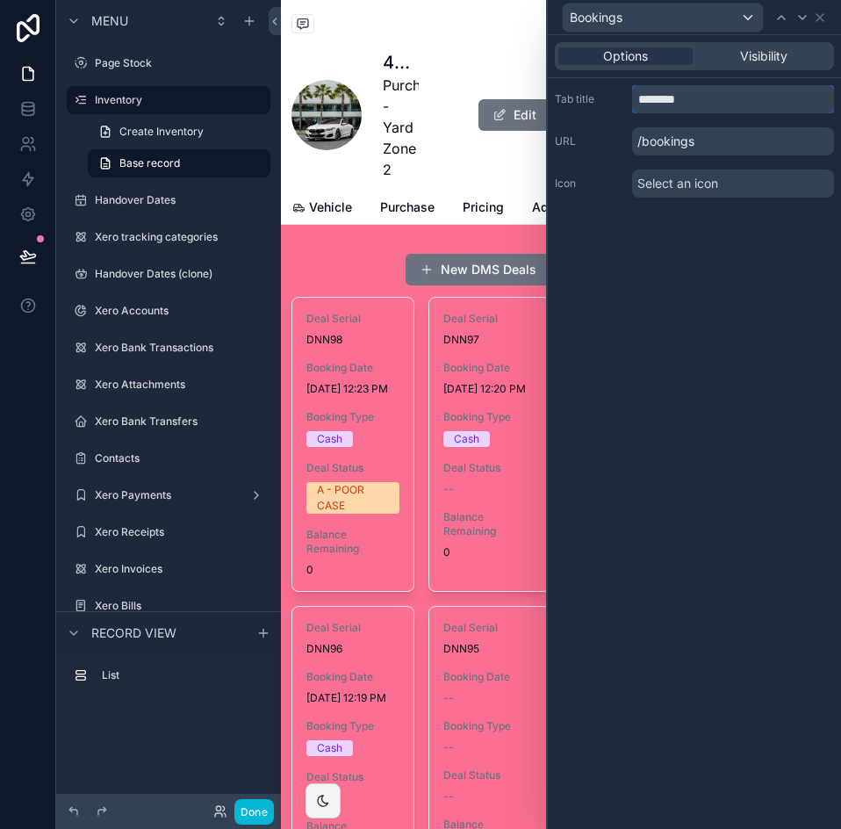
click at [657, 102] on input "********" at bounding box center [733, 99] width 202 height 28
type input "*****"
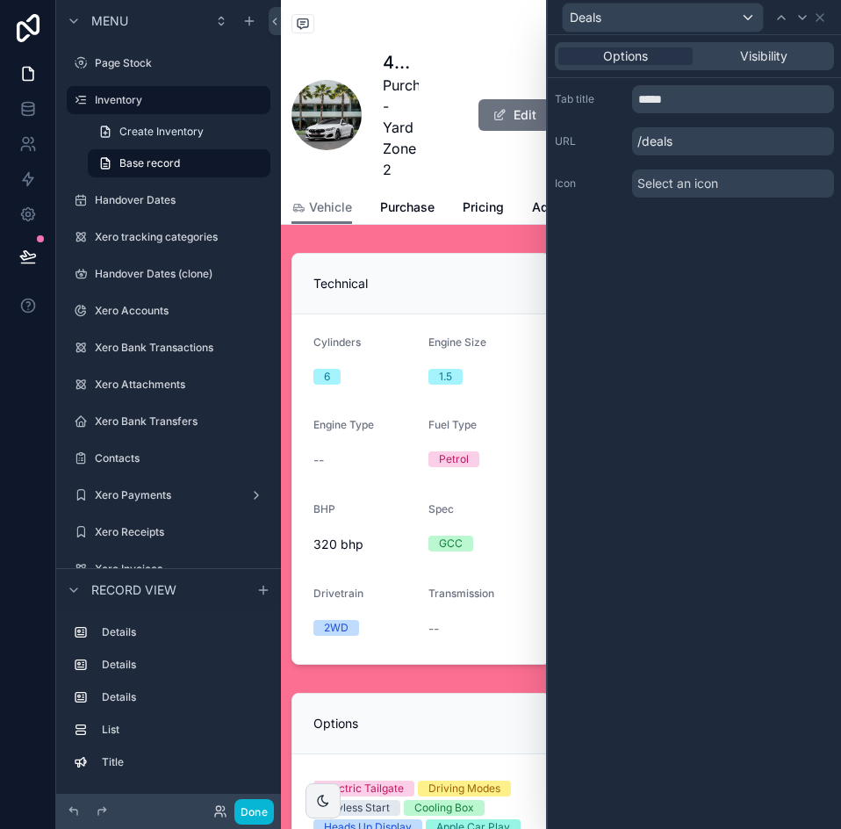
drag, startPoint x: 644, startPoint y: 140, endPoint x: 699, endPoint y: 143, distance: 54.5
click at [699, 143] on p "/deals" at bounding box center [733, 141] width 202 height 28
click at [725, 320] on div "Options Visibility Tab title ***** URL /deals Icon Select an icon" at bounding box center [694, 431] width 293 height 793
click at [818, 21] on icon at bounding box center [820, 18] width 14 height 14
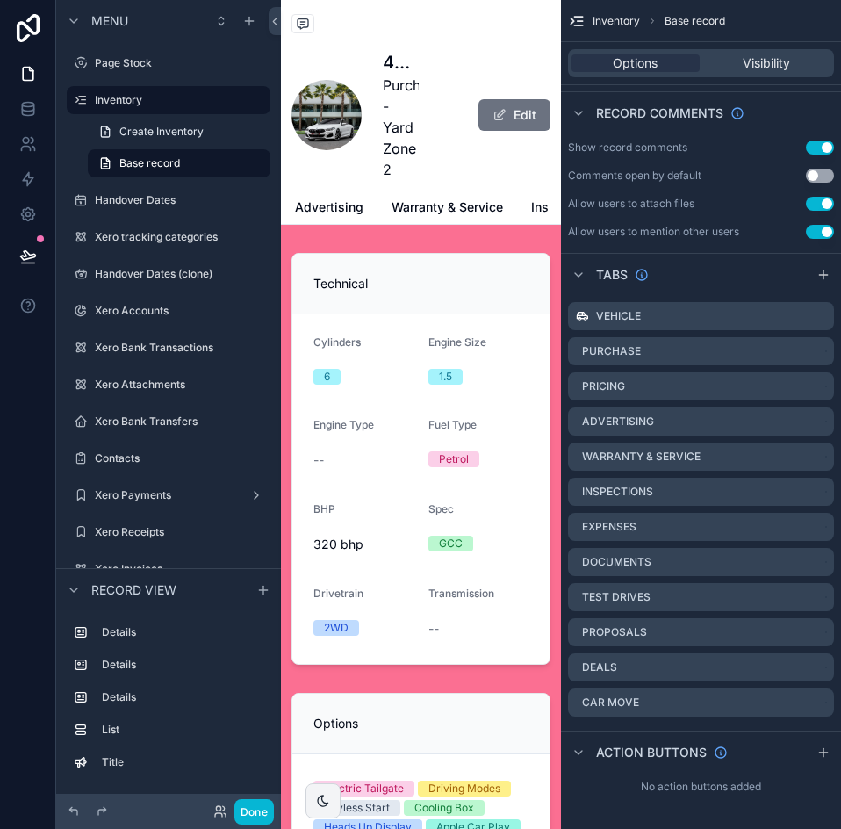
scroll to position [0, 233]
click at [361, 200] on span "Advertising" at bounding box center [333, 207] width 68 height 18
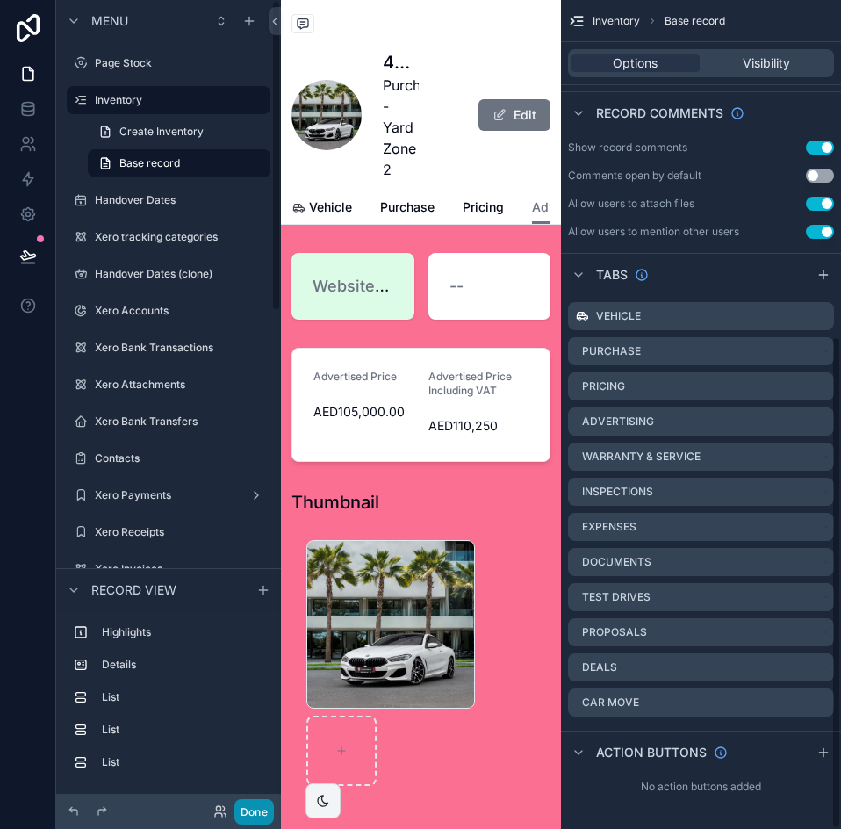
click at [251, 808] on button "Done" at bounding box center [253, 811] width 39 height 25
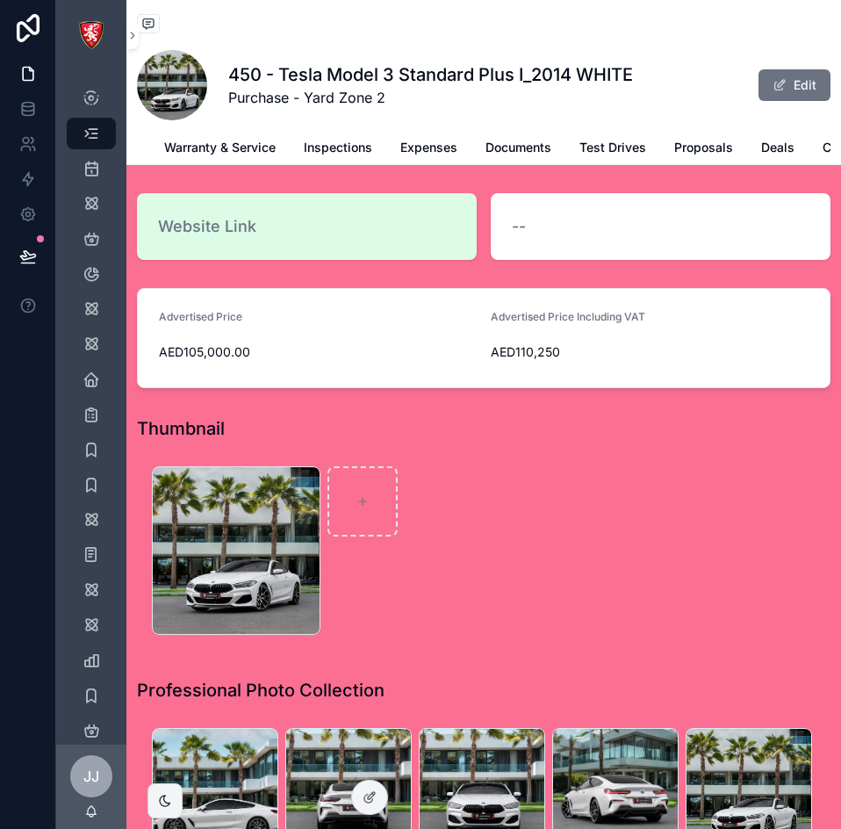
scroll to position [0, 344]
click at [661, 155] on span "Proposals" at bounding box center [669, 148] width 59 height 18
